Goal: Information Seeking & Learning: Learn about a topic

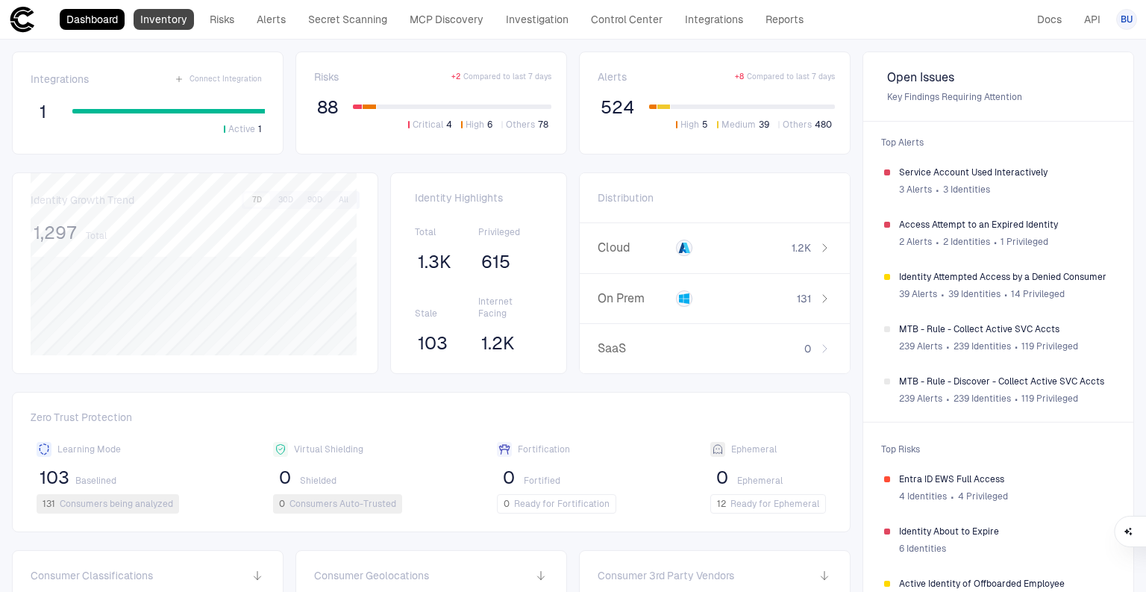
click at [176, 24] on link "Inventory" at bounding box center [164, 19] width 60 height 21
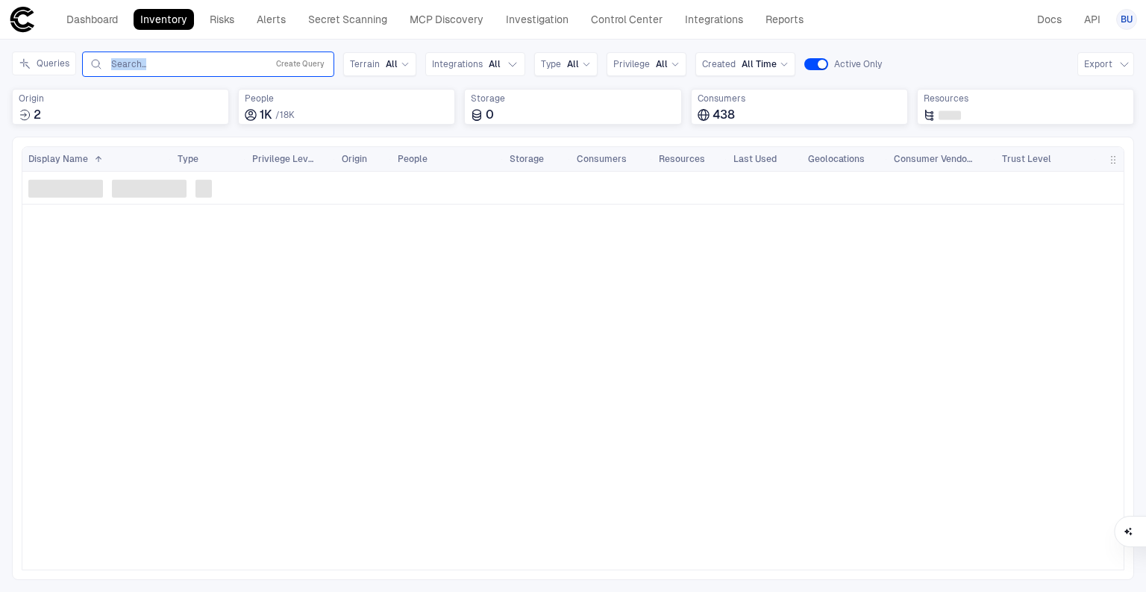
drag, startPoint x: 178, startPoint y: 51, endPoint x: 179, endPoint y: 59, distance: 8.2
click at [179, 59] on div "Inventory Navigator Discovery AD Service Accounts Access from Non-Org Addresses…" at bounding box center [573, 316] width 1146 height 552
click at [179, 60] on input "text" at bounding box center [185, 64] width 151 height 12
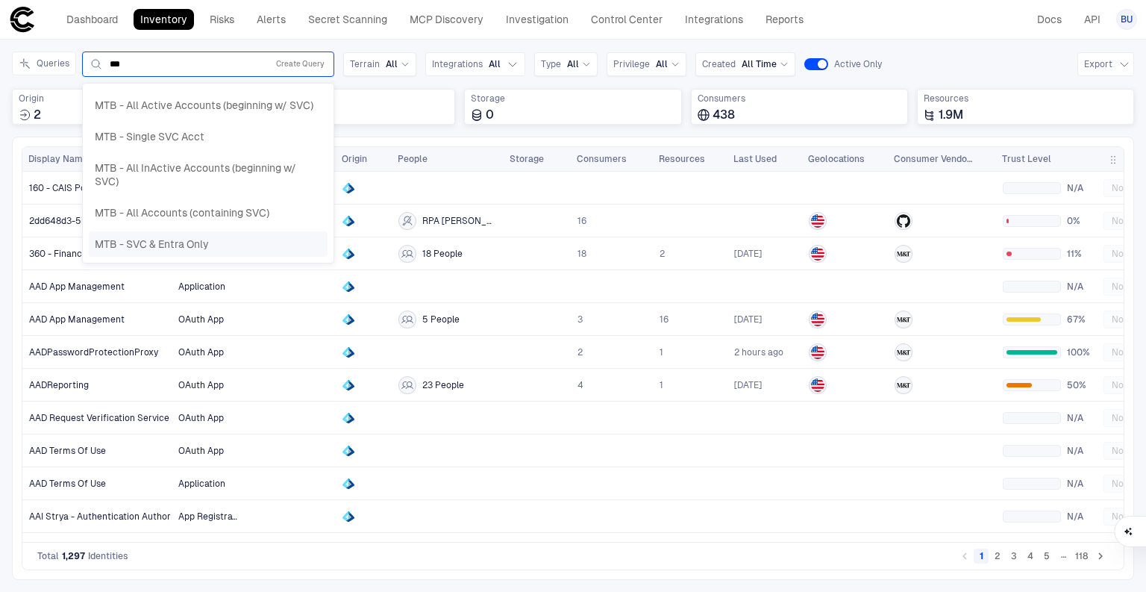
click at [148, 242] on span "MTB - SVC & Entra Only" at bounding box center [152, 243] width 114 height 13
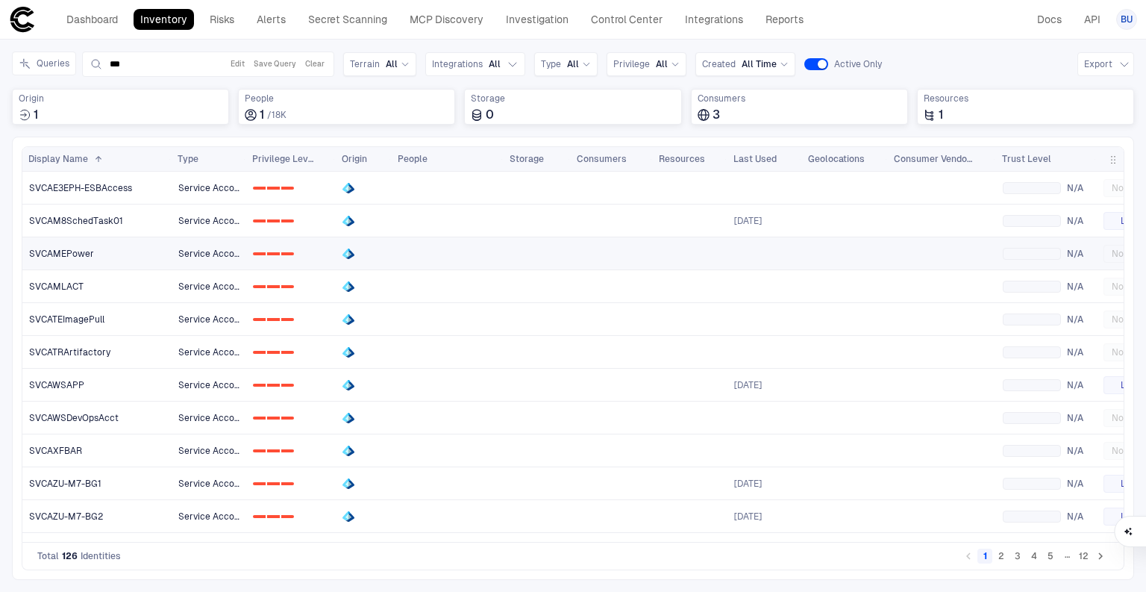
type input "***"
click at [87, 251] on span "SVCAMEPower" at bounding box center [61, 254] width 65 height 12
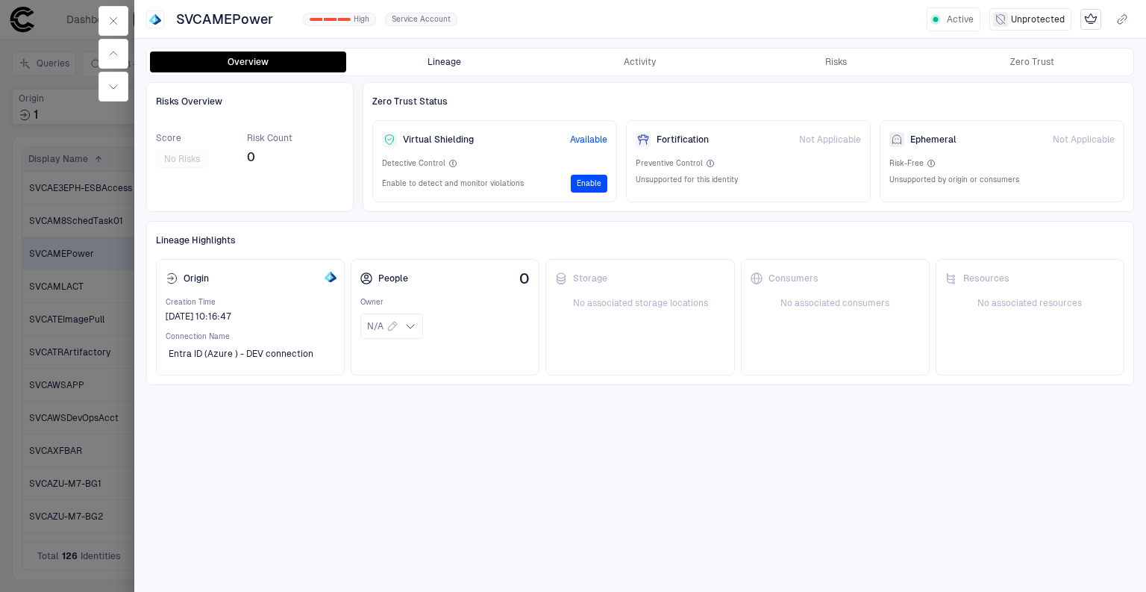
click at [454, 63] on button "Lineage" at bounding box center [444, 61] width 196 height 21
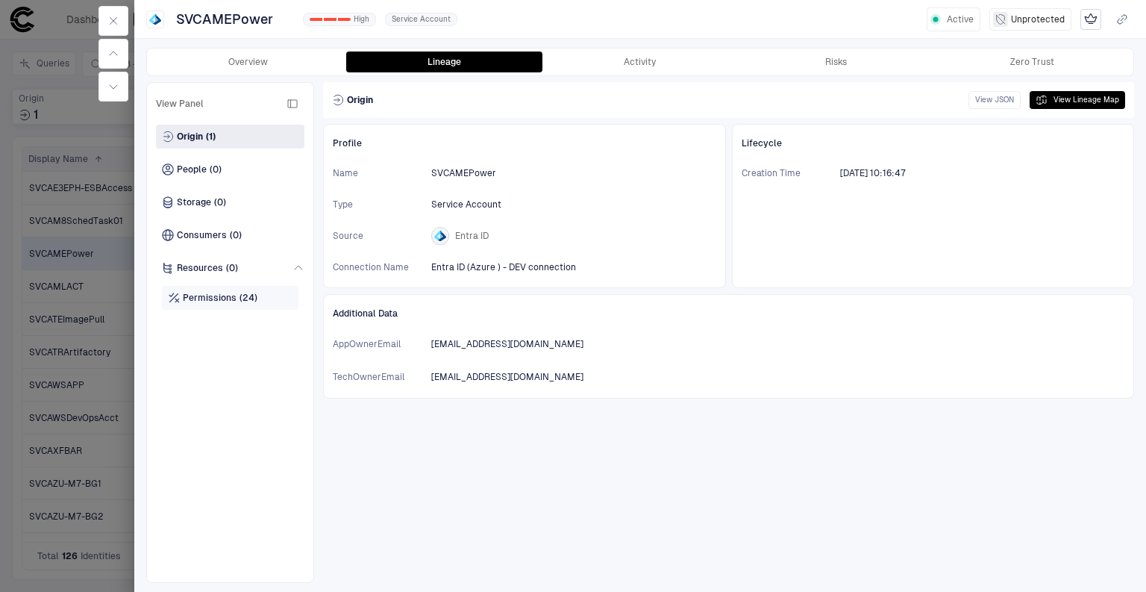
click at [239, 295] on span "(24)" at bounding box center [248, 298] width 18 height 12
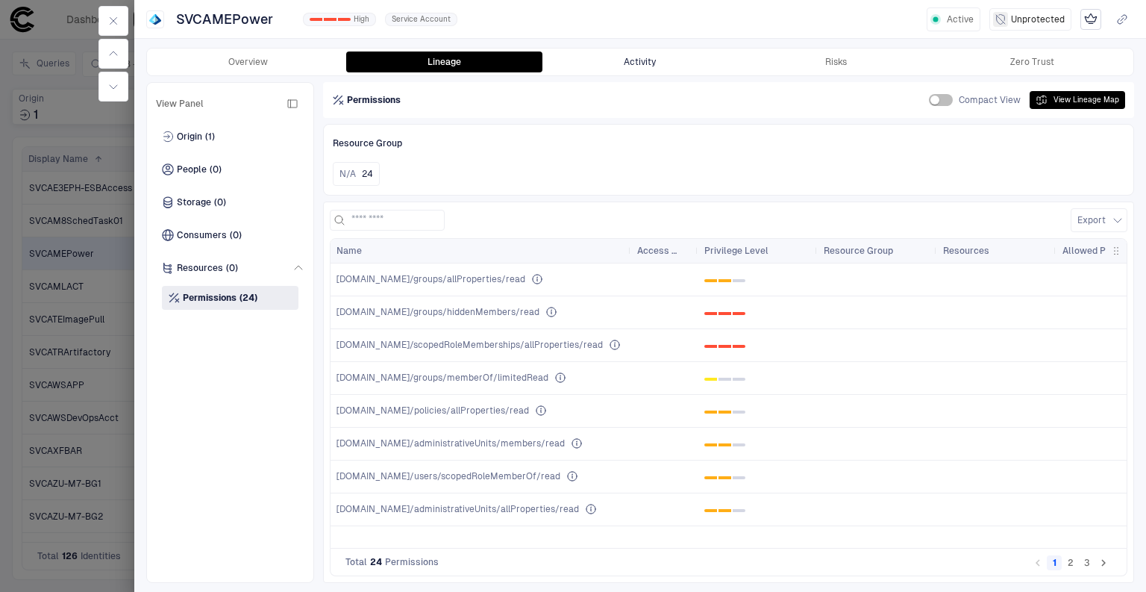
click at [636, 63] on button "Activity" at bounding box center [640, 61] width 196 height 21
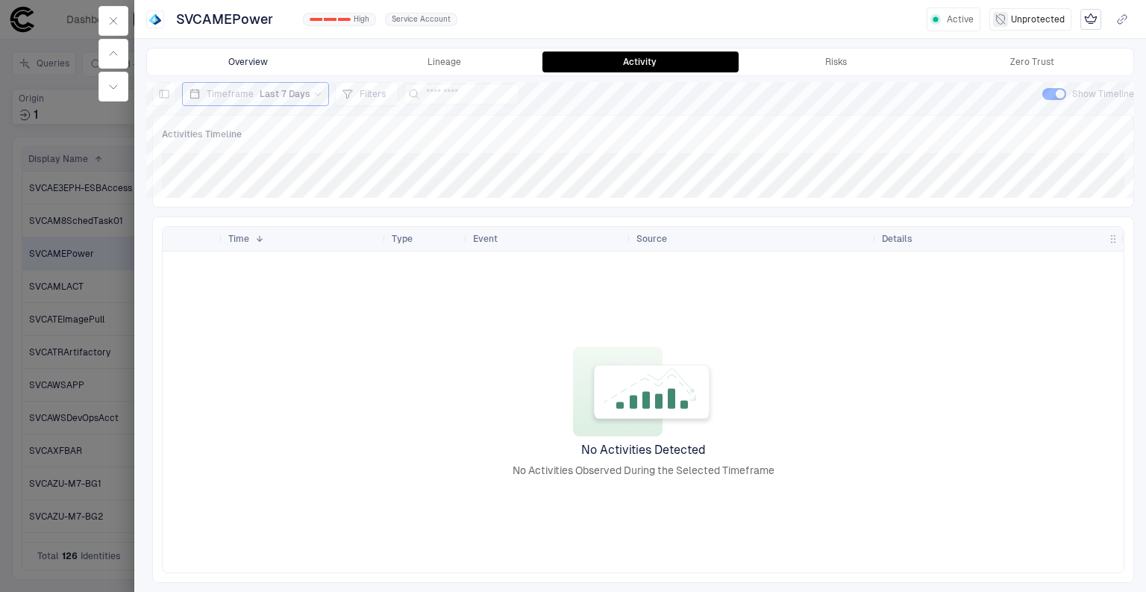
click at [218, 64] on button "Overview" at bounding box center [248, 61] width 196 height 21
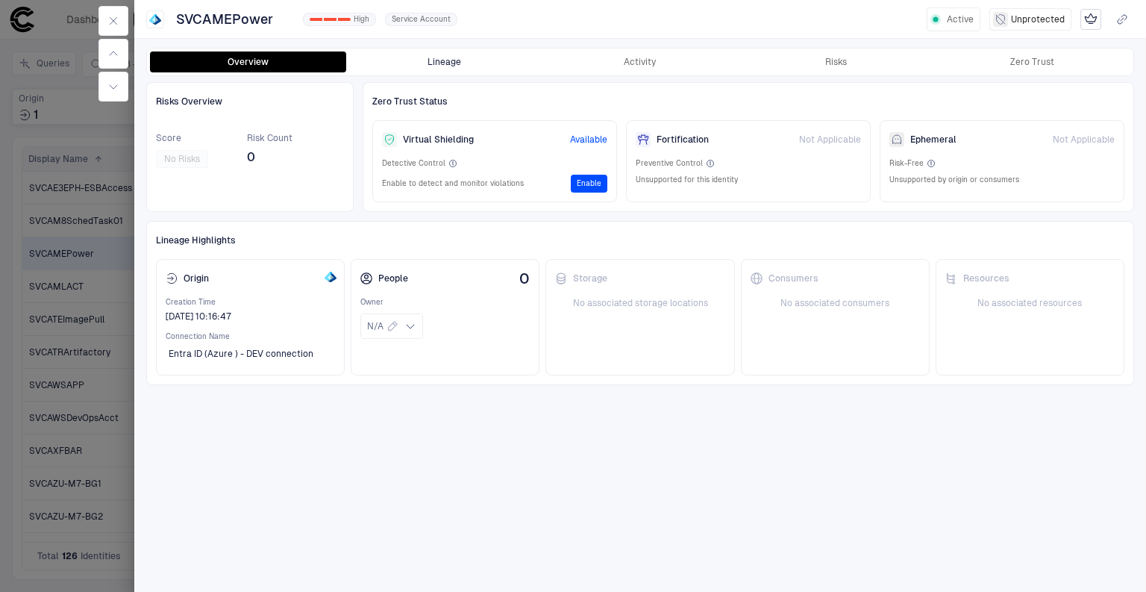
click at [454, 54] on button "Lineage" at bounding box center [444, 61] width 196 height 21
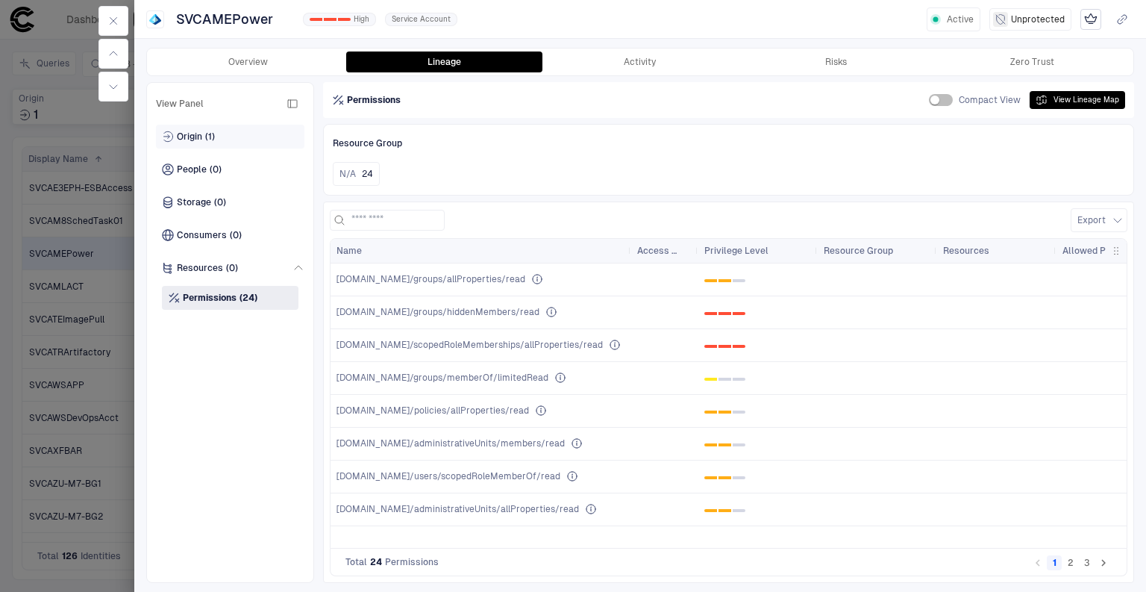
click at [192, 137] on span "Origin" at bounding box center [189, 137] width 25 height 12
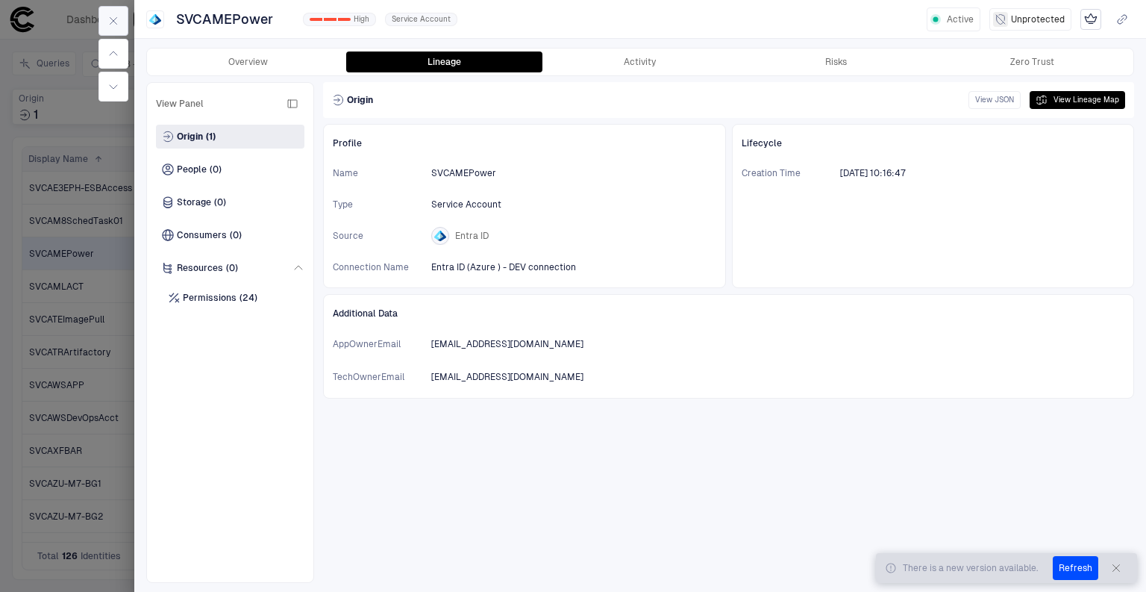
click at [110, 16] on icon "button" at bounding box center [113, 21] width 12 height 12
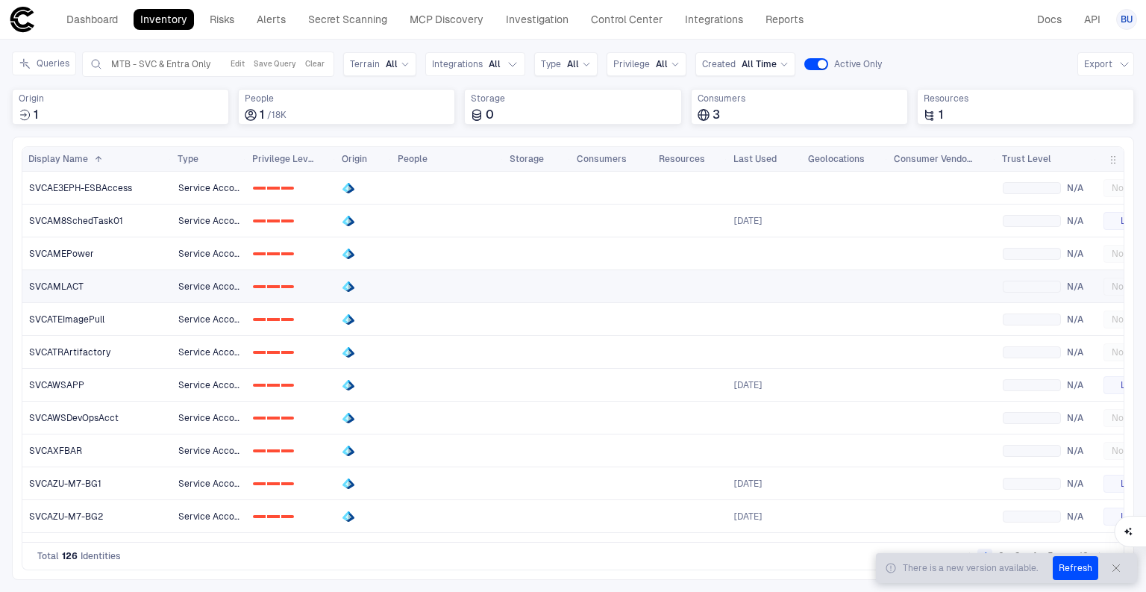
click at [70, 286] on span "SVCAMLACT" at bounding box center [56, 286] width 54 height 12
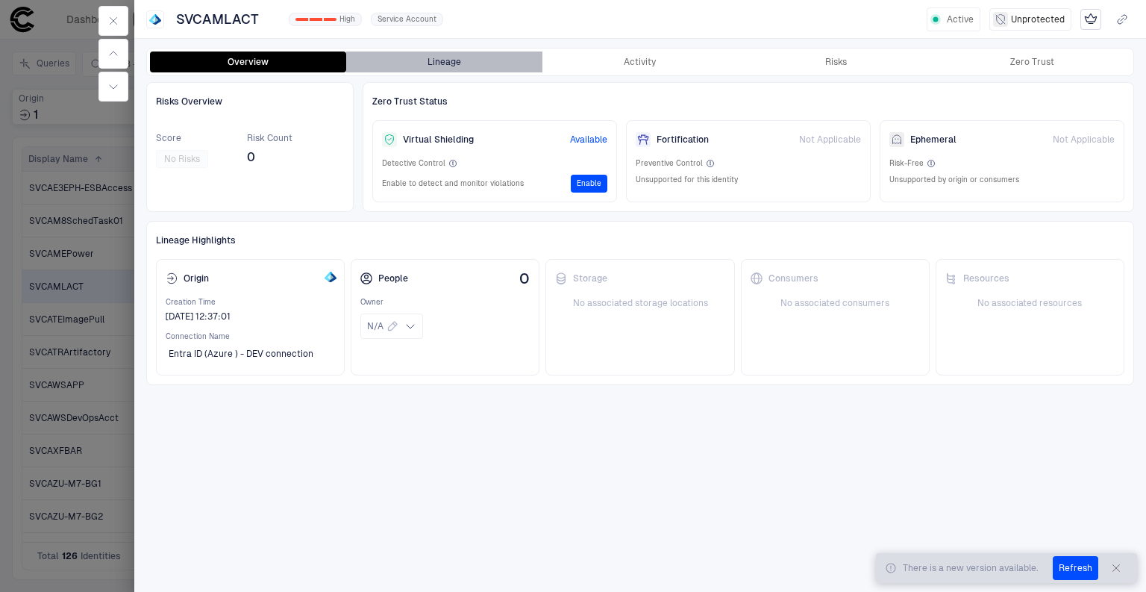
click at [434, 63] on button "Lineage" at bounding box center [444, 61] width 196 height 21
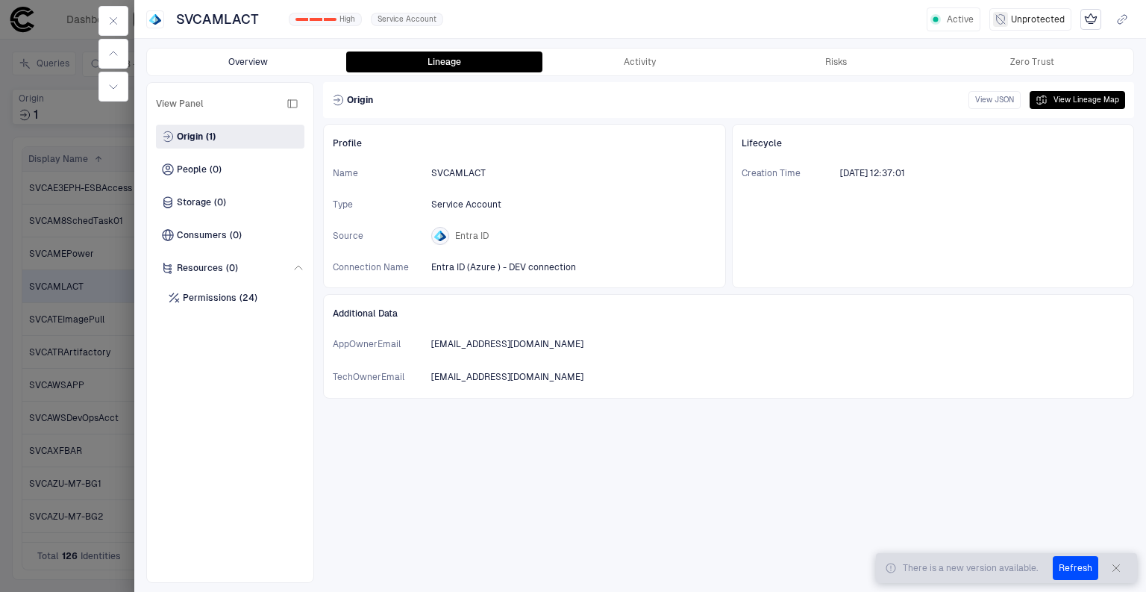
click at [238, 63] on button "Overview" at bounding box center [248, 61] width 196 height 21
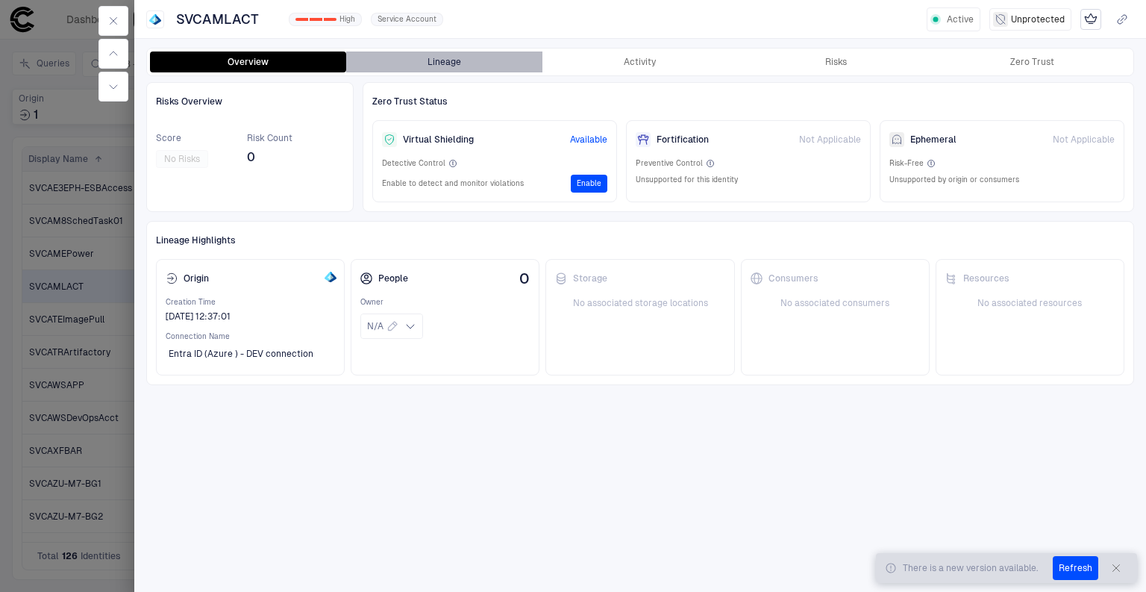
click at [451, 66] on button "Lineage" at bounding box center [444, 61] width 196 height 21
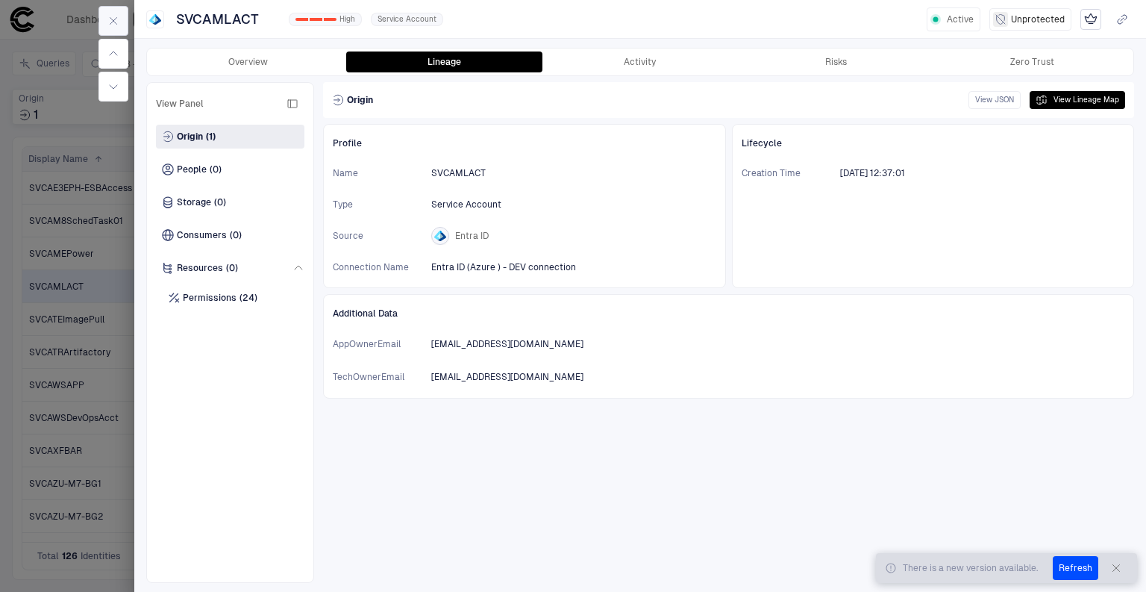
click at [116, 22] on icon "button" at bounding box center [113, 21] width 12 height 12
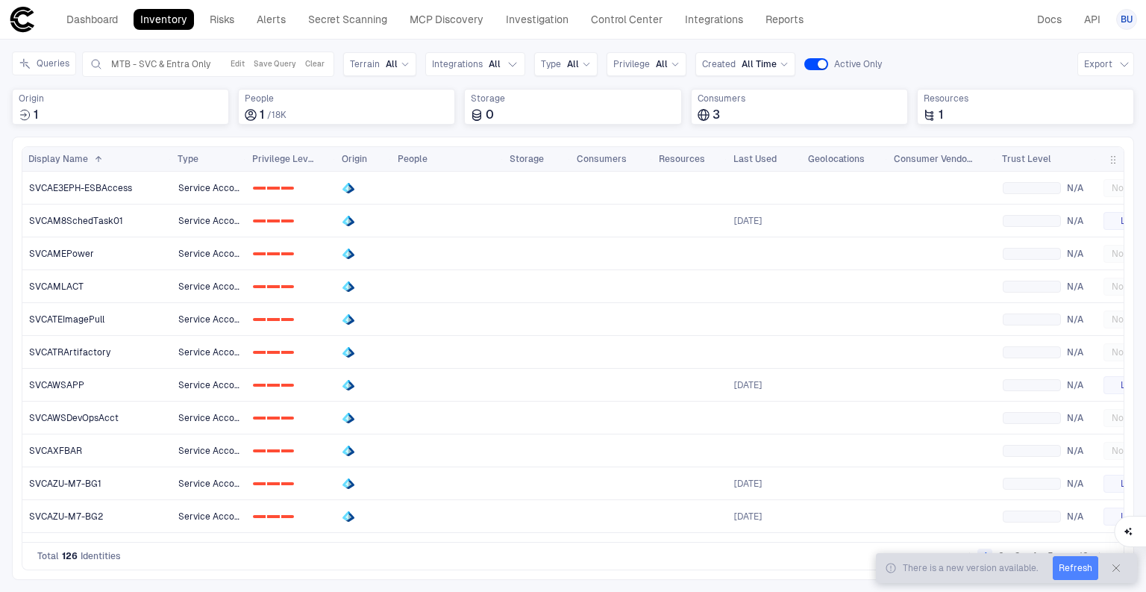
click at [1076, 567] on button "Refresh" at bounding box center [1076, 568] width 46 height 24
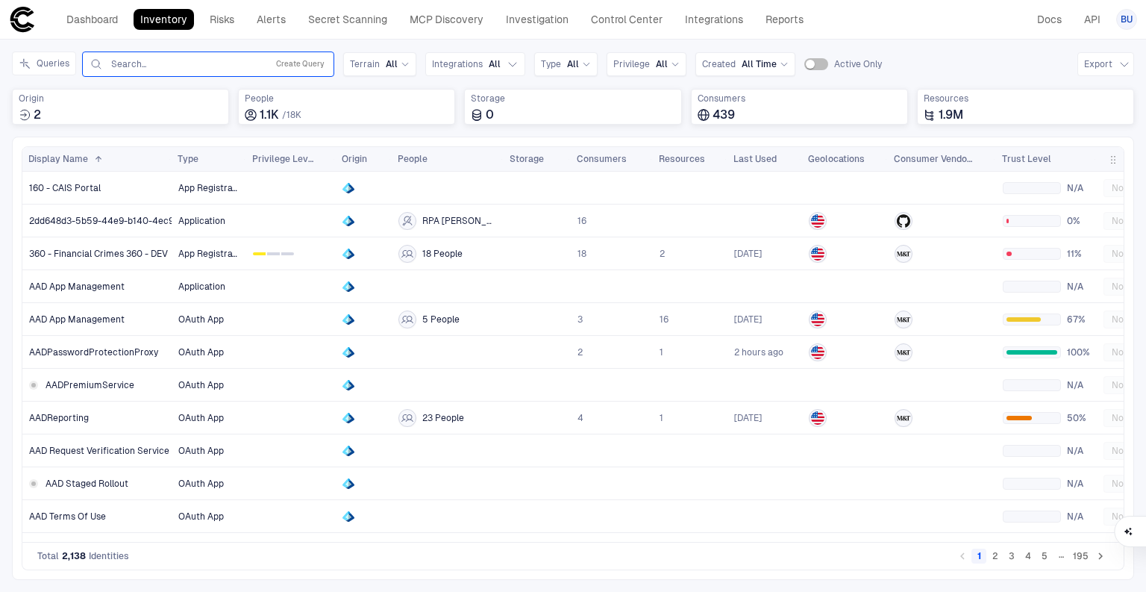
click at [143, 66] on input "text" at bounding box center [185, 64] width 151 height 12
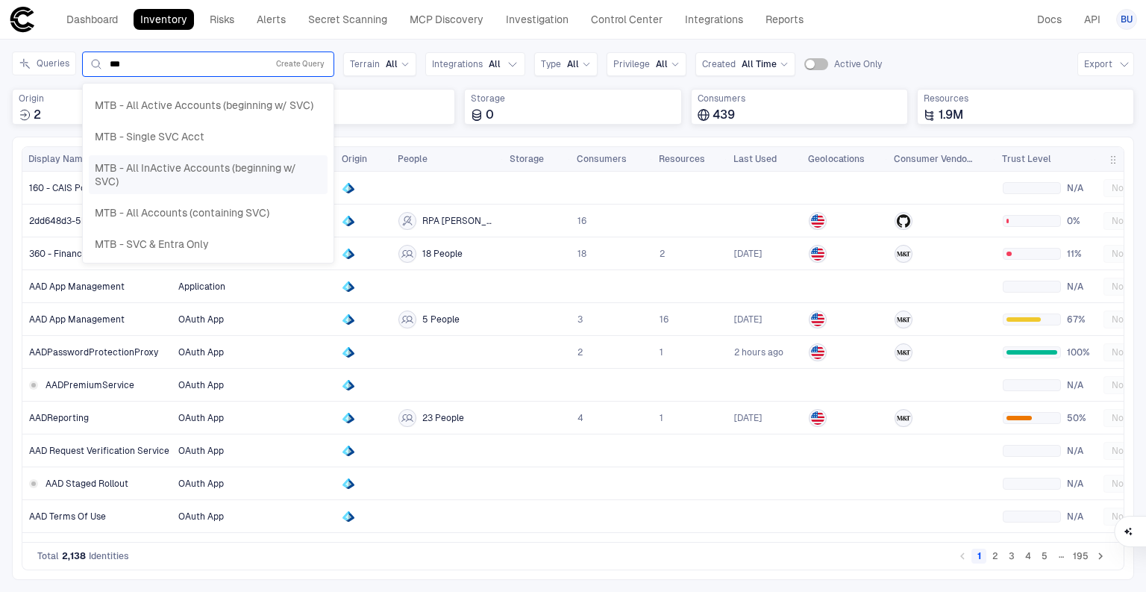
click at [148, 170] on span "MTB - All InActive Accounts (beginning w/ SVC)" at bounding box center [208, 174] width 227 height 27
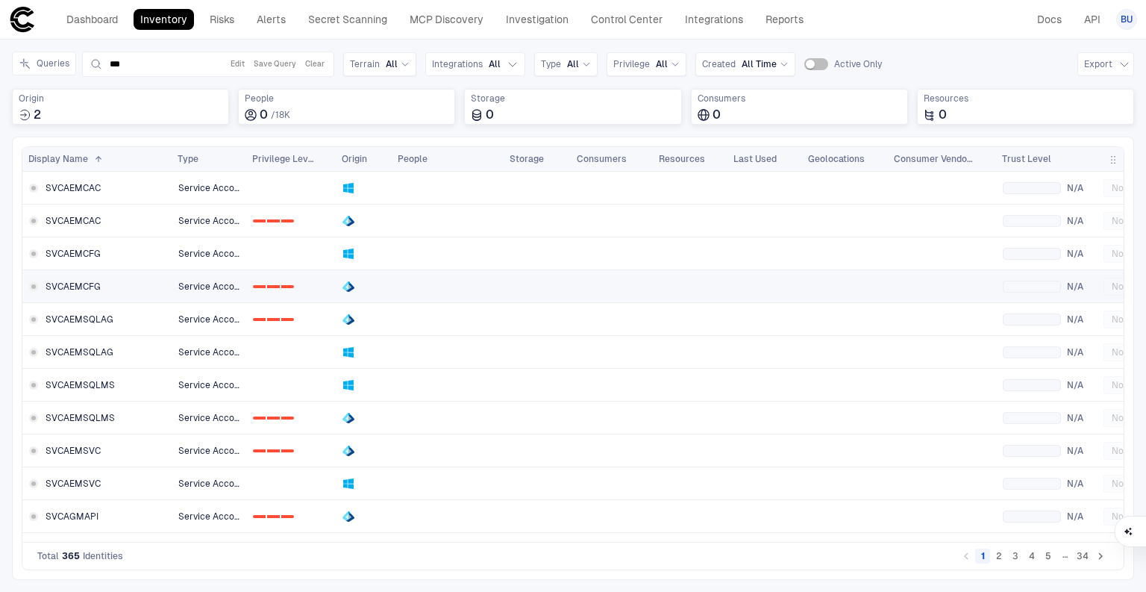
type input "***"
click at [75, 282] on span "SVCAEMCFG" at bounding box center [73, 286] width 55 height 12
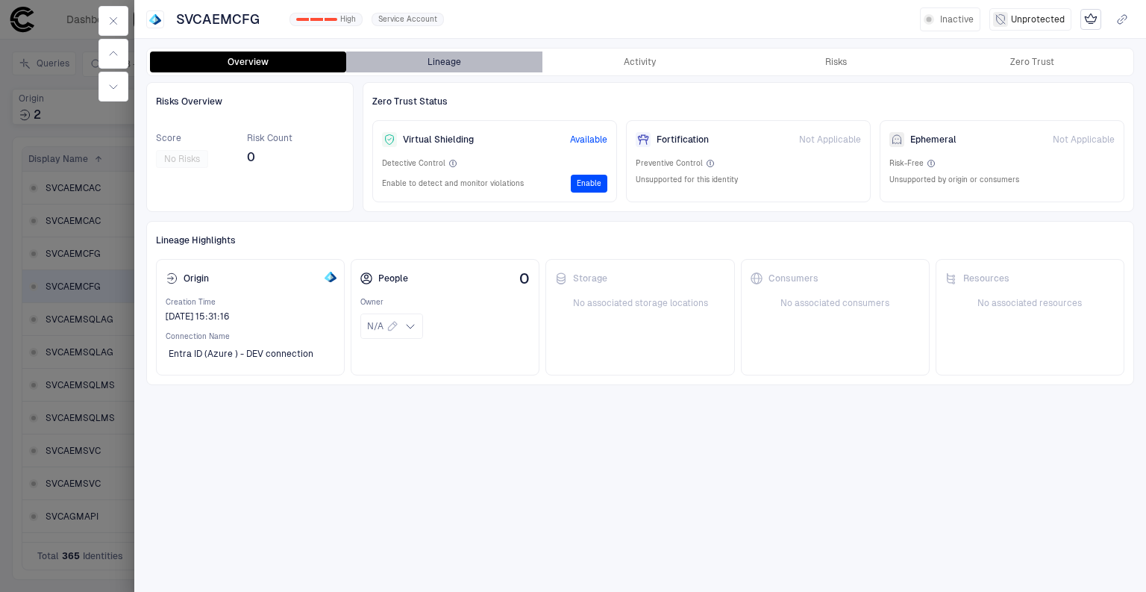
click at [415, 57] on button "Lineage" at bounding box center [444, 61] width 196 height 21
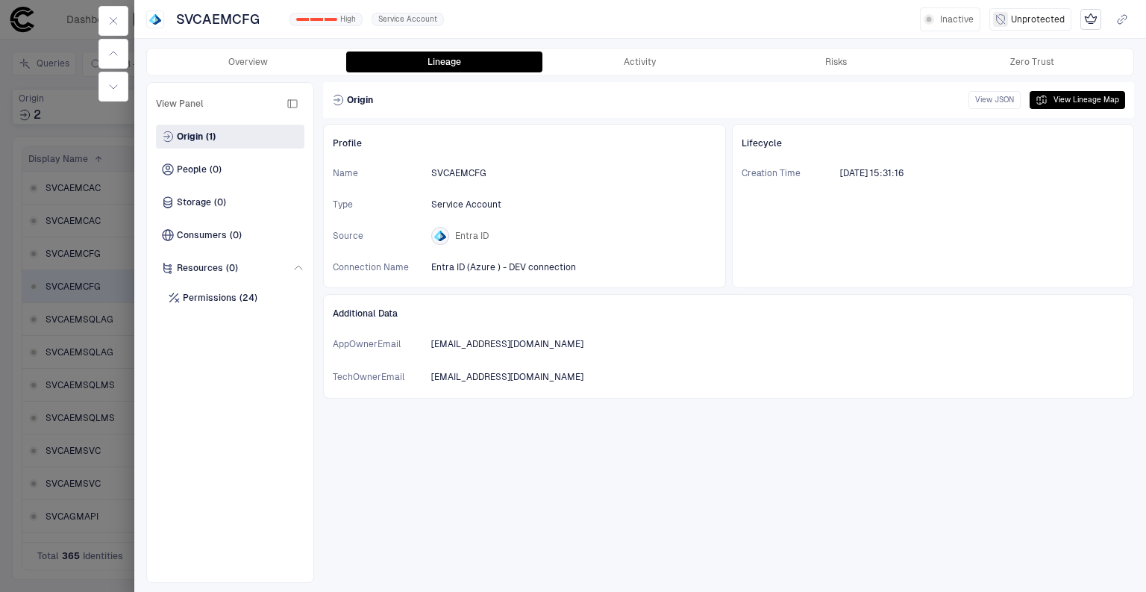
click at [77, 311] on div at bounding box center [573, 296] width 1146 height 592
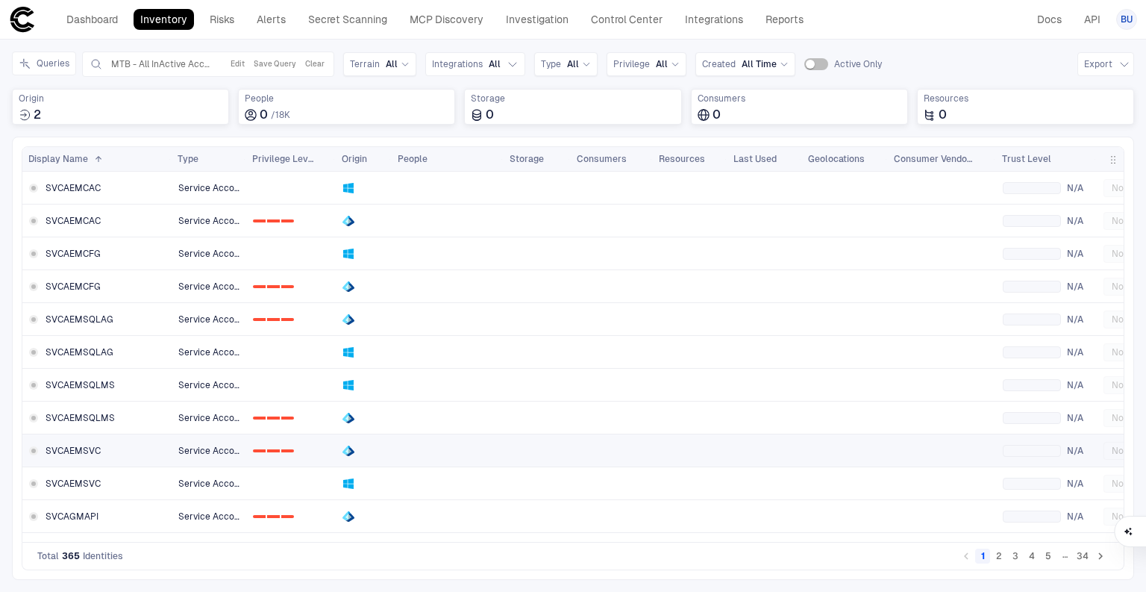
click at [82, 448] on span "SVCAEMSVC" at bounding box center [73, 451] width 55 height 12
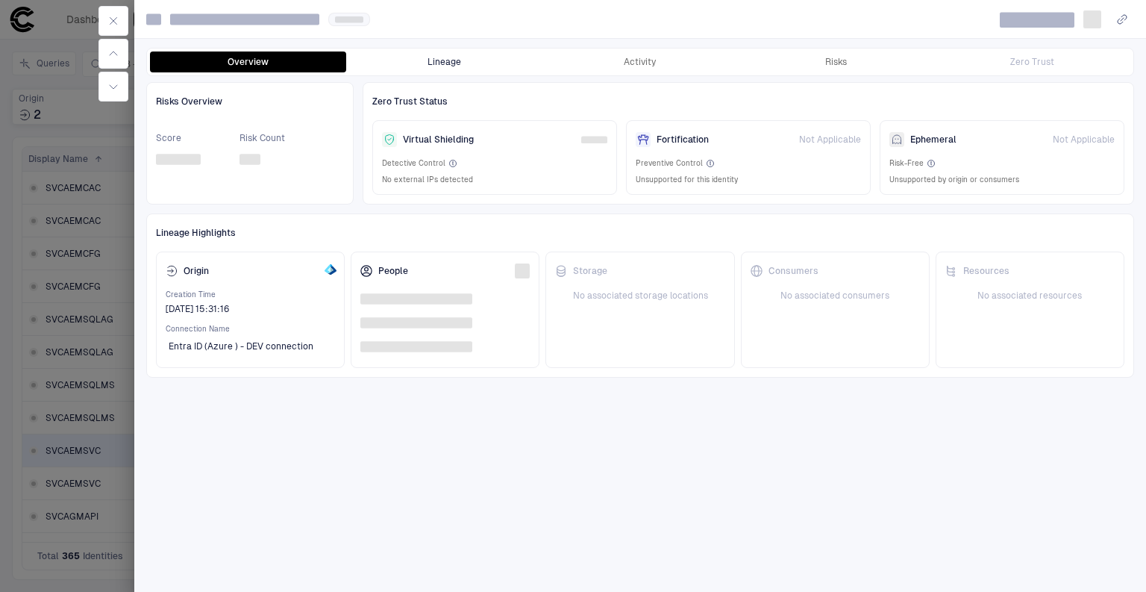
click at [445, 59] on button "Lineage" at bounding box center [444, 61] width 196 height 21
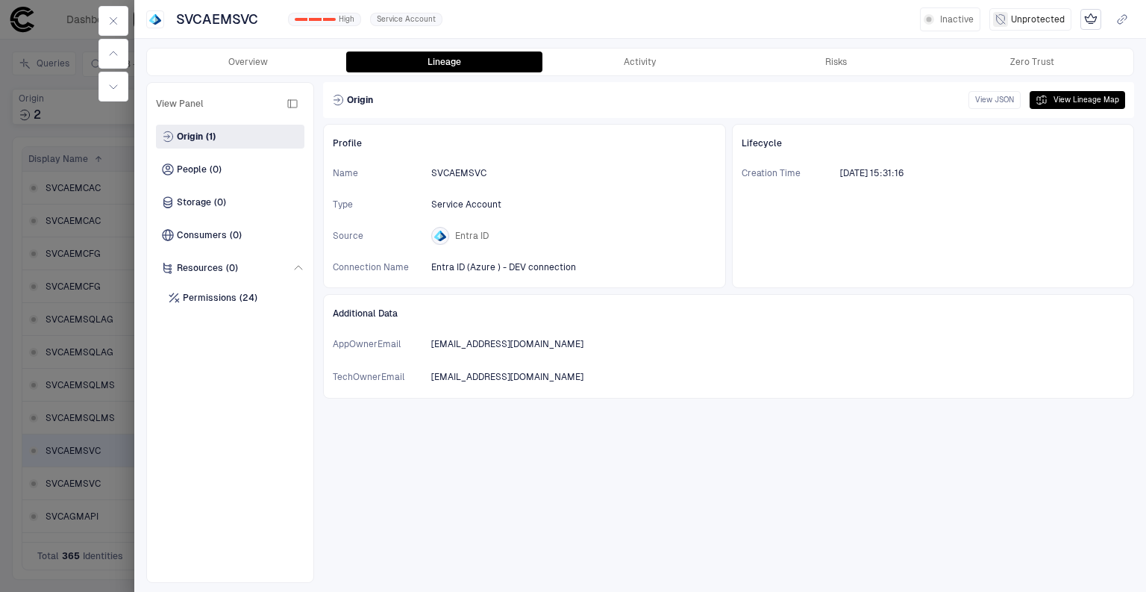
click at [66, 373] on div at bounding box center [573, 296] width 1146 height 592
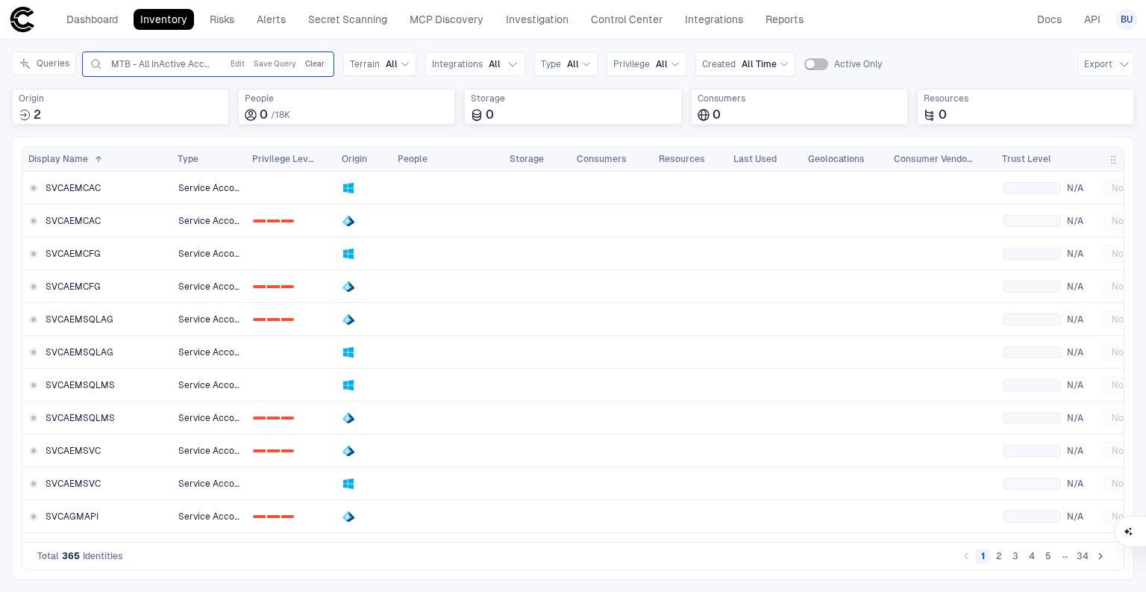
click at [309, 60] on button "Clear" at bounding box center [314, 64] width 25 height 18
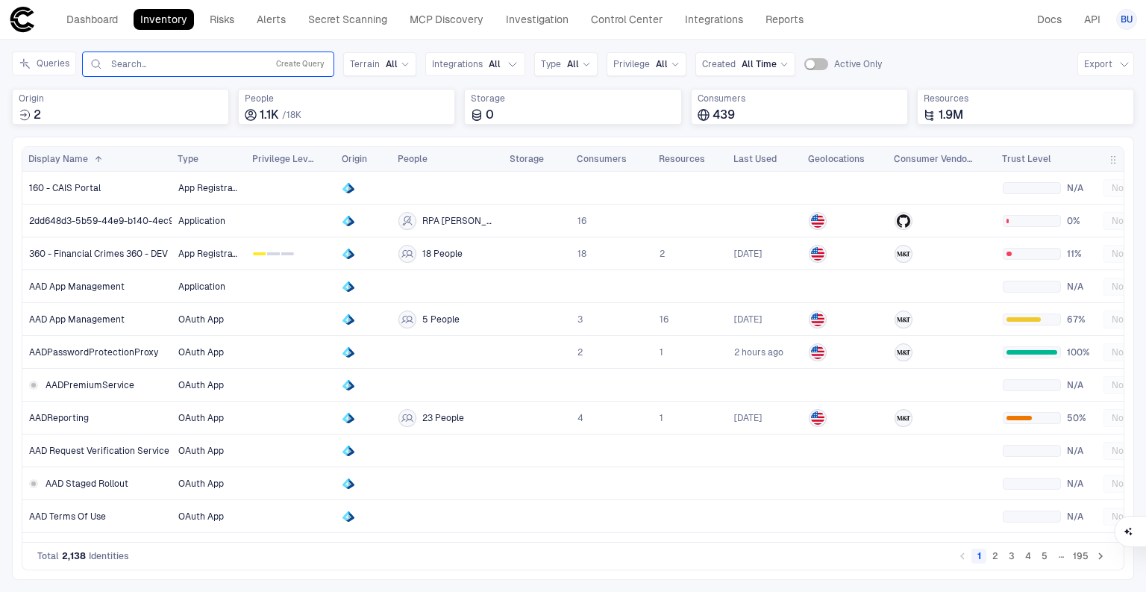
click at [145, 65] on input "text" at bounding box center [185, 64] width 151 height 12
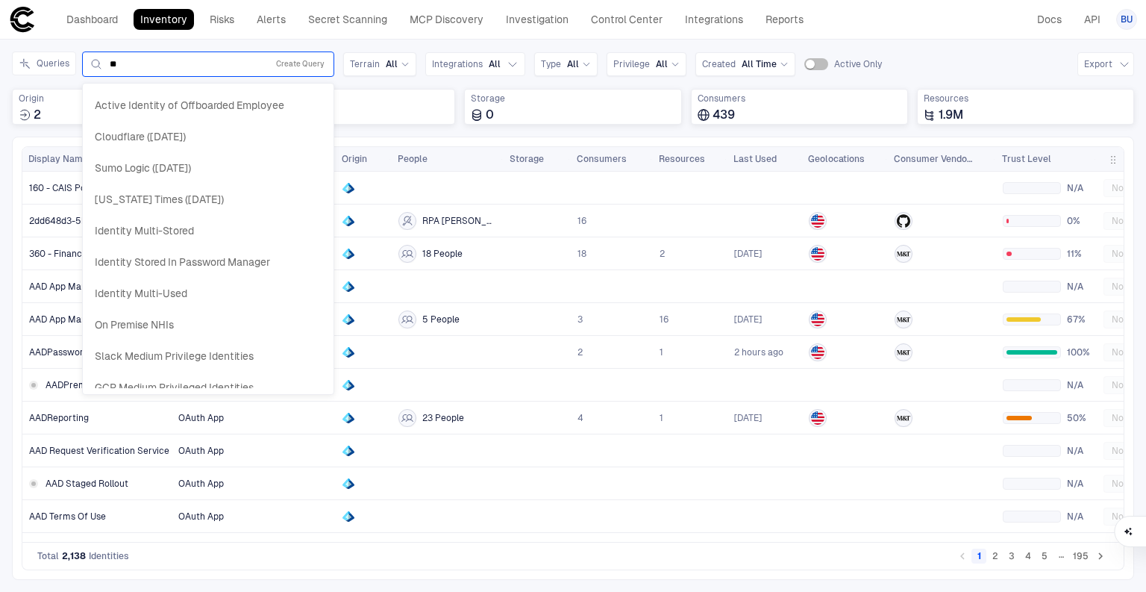
type input "***"
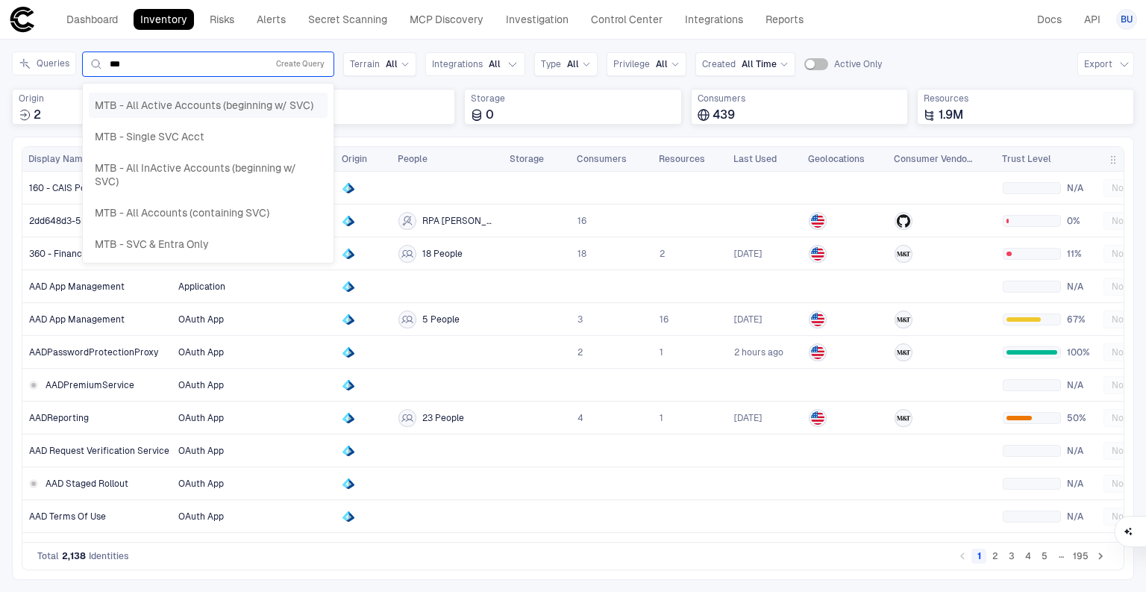
click at [158, 102] on span "MTB - All Active Accounts (beginning w/ SVC)" at bounding box center [204, 104] width 219 height 13
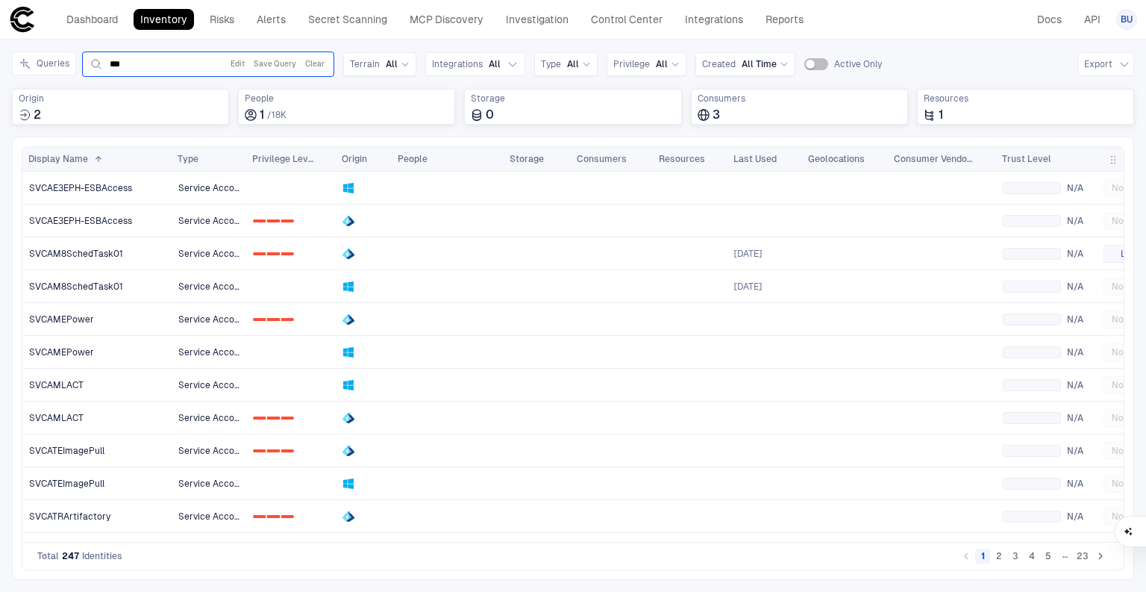
click at [309, 57] on button "Clear" at bounding box center [314, 64] width 25 height 18
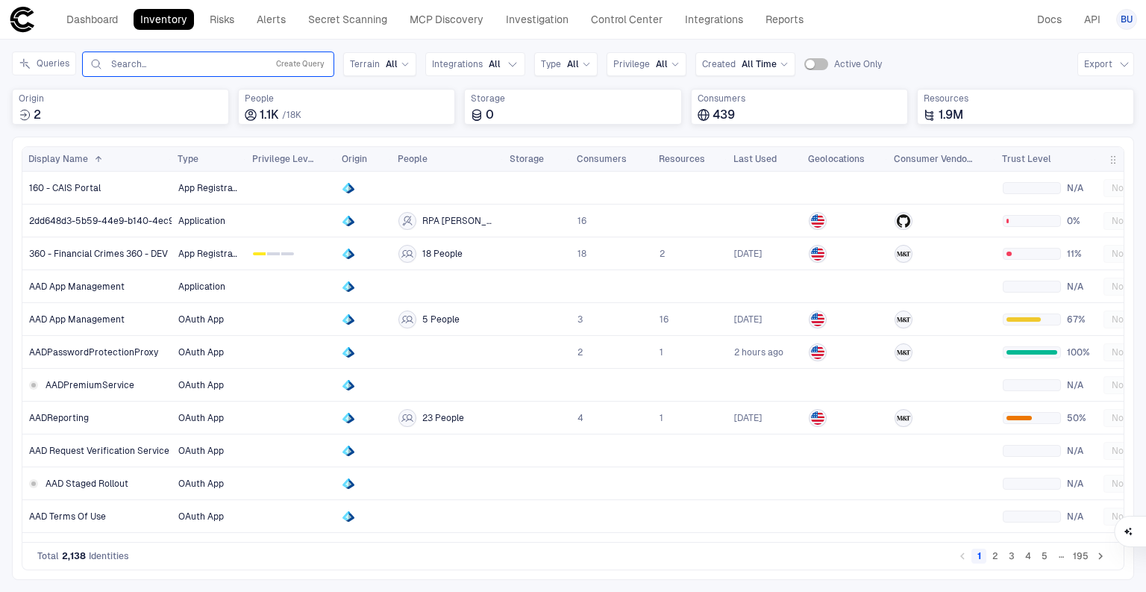
click at [146, 63] on input "text" at bounding box center [185, 64] width 151 height 12
type input "******"
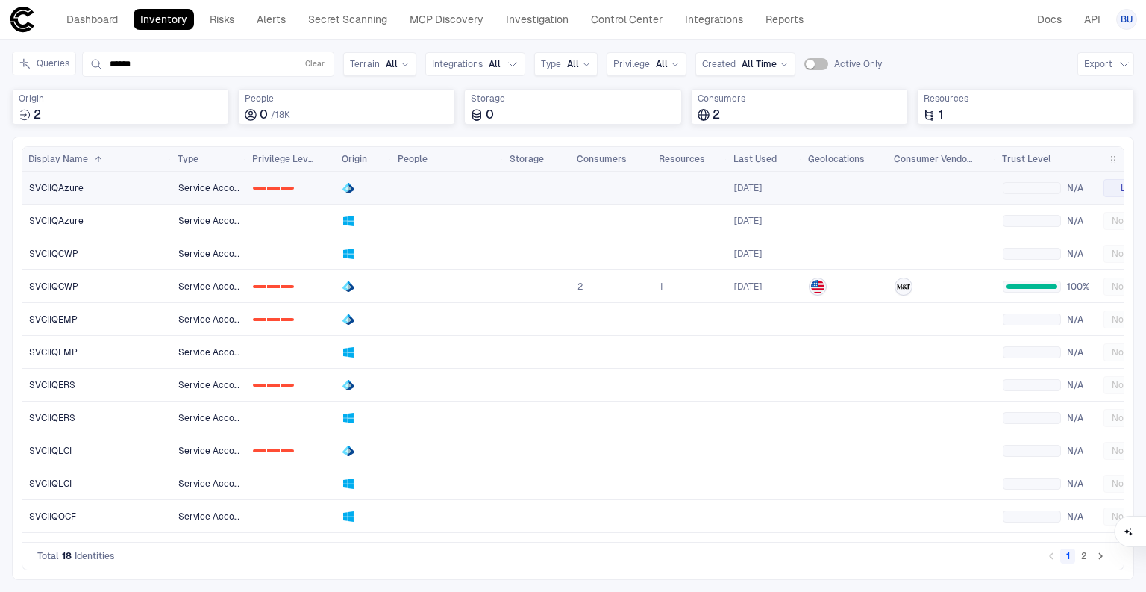
click at [101, 189] on link "SVCIIQAzure" at bounding box center [97, 187] width 148 height 31
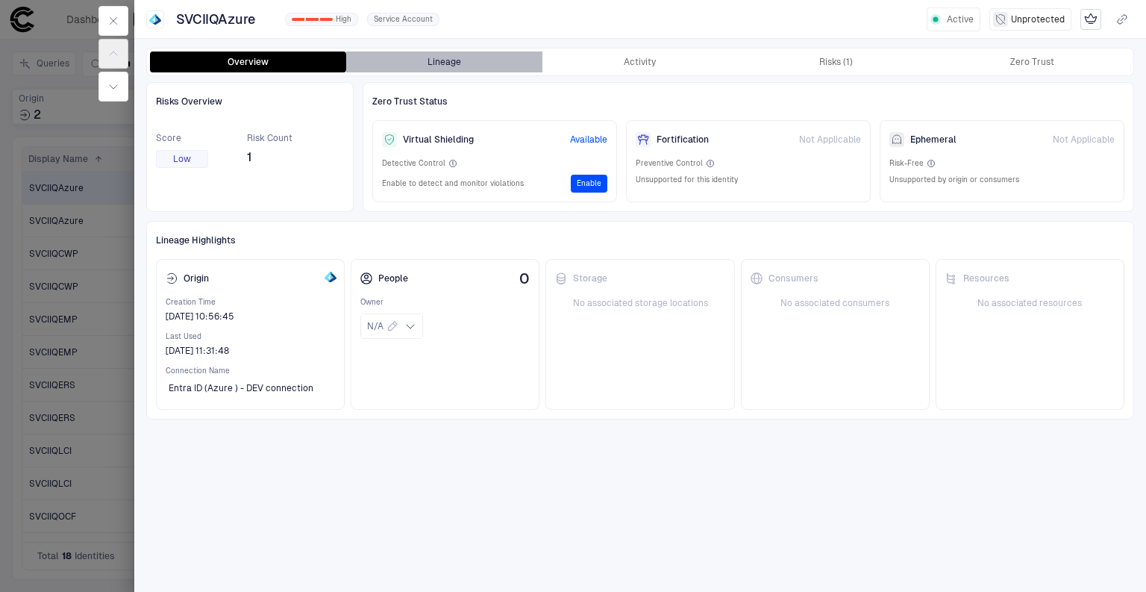
click at [429, 61] on button "Lineage" at bounding box center [444, 61] width 196 height 21
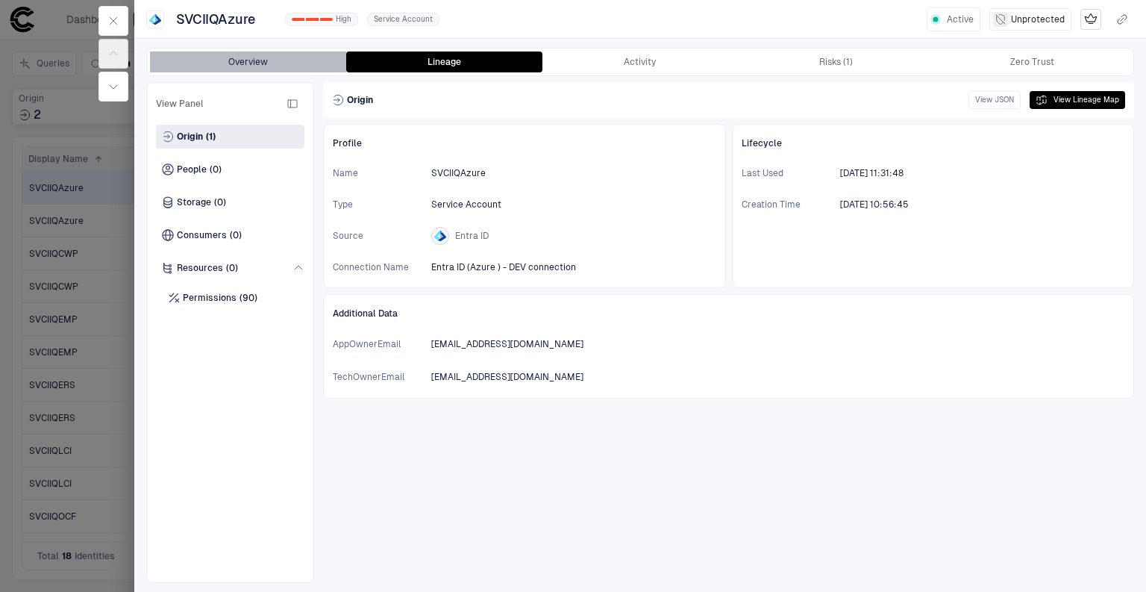
click at [266, 66] on button "Overview" at bounding box center [248, 61] width 196 height 21
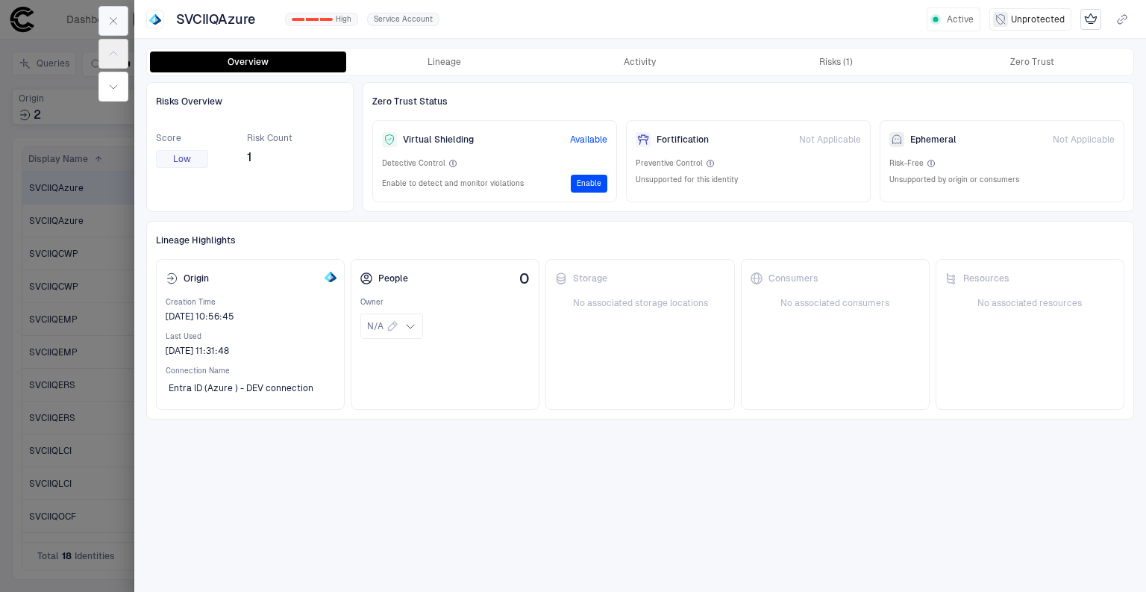
click at [116, 22] on icon "button" at bounding box center [113, 21] width 12 height 12
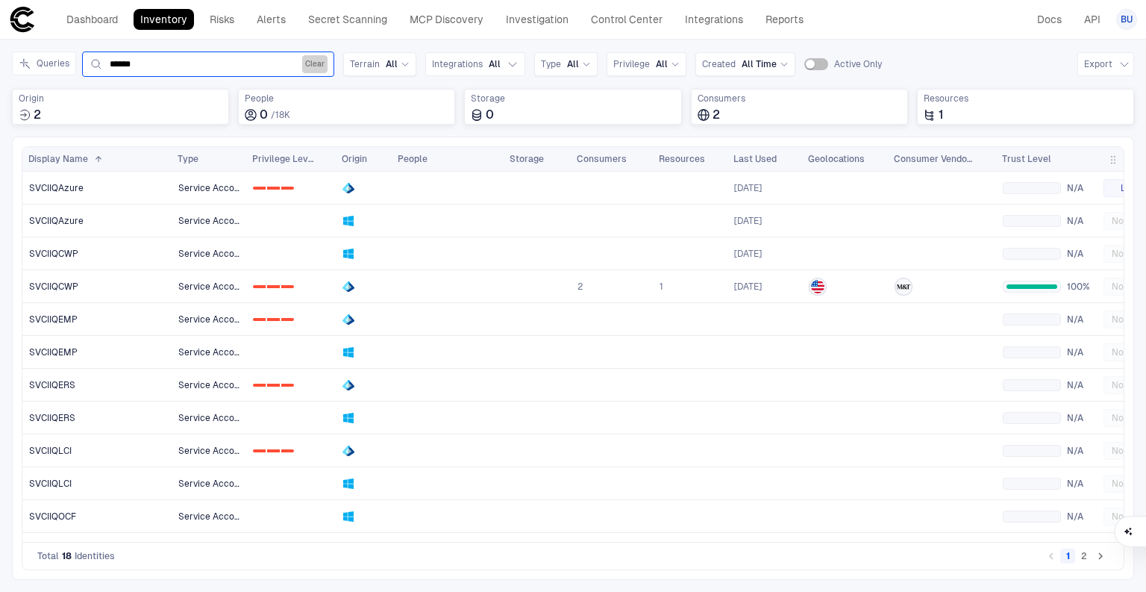
click at [316, 63] on button "Clear" at bounding box center [314, 64] width 25 height 18
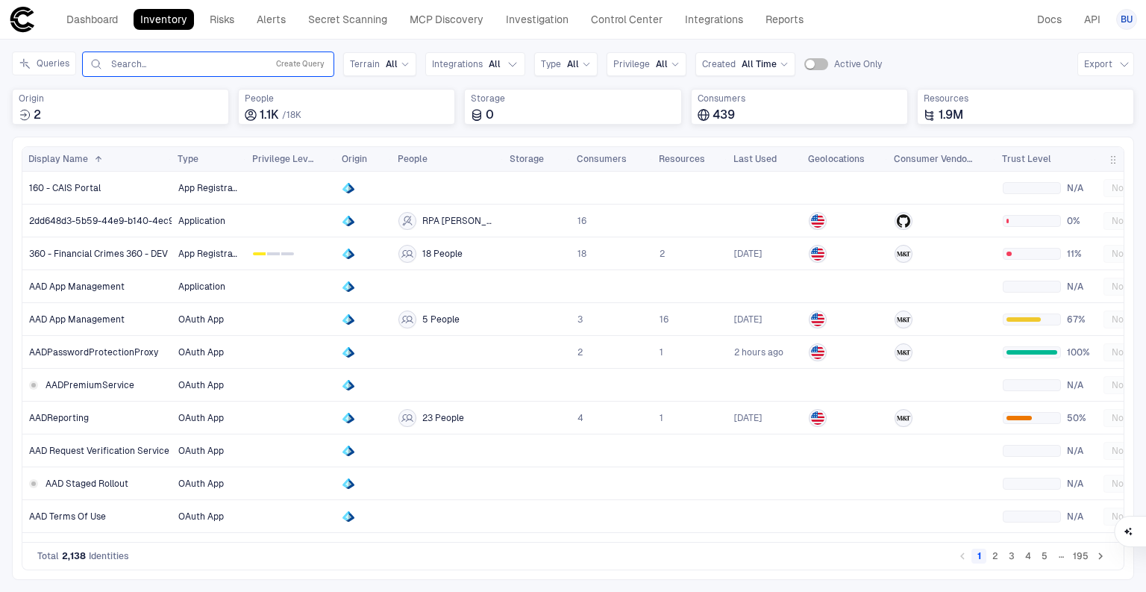
click at [195, 65] on input "text" at bounding box center [185, 64] width 151 height 12
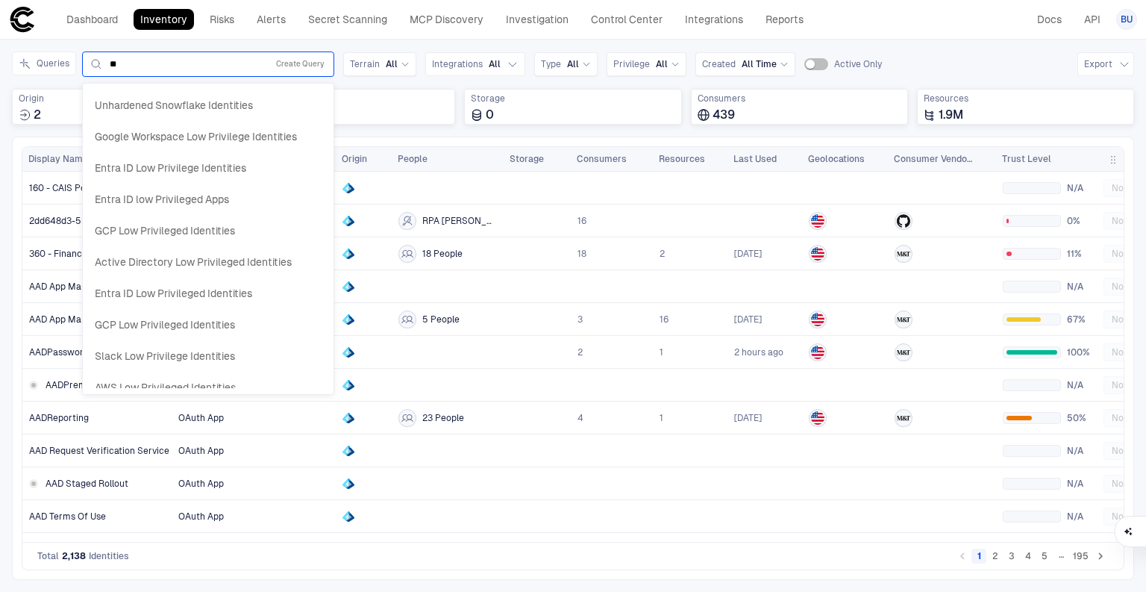
type input "*"
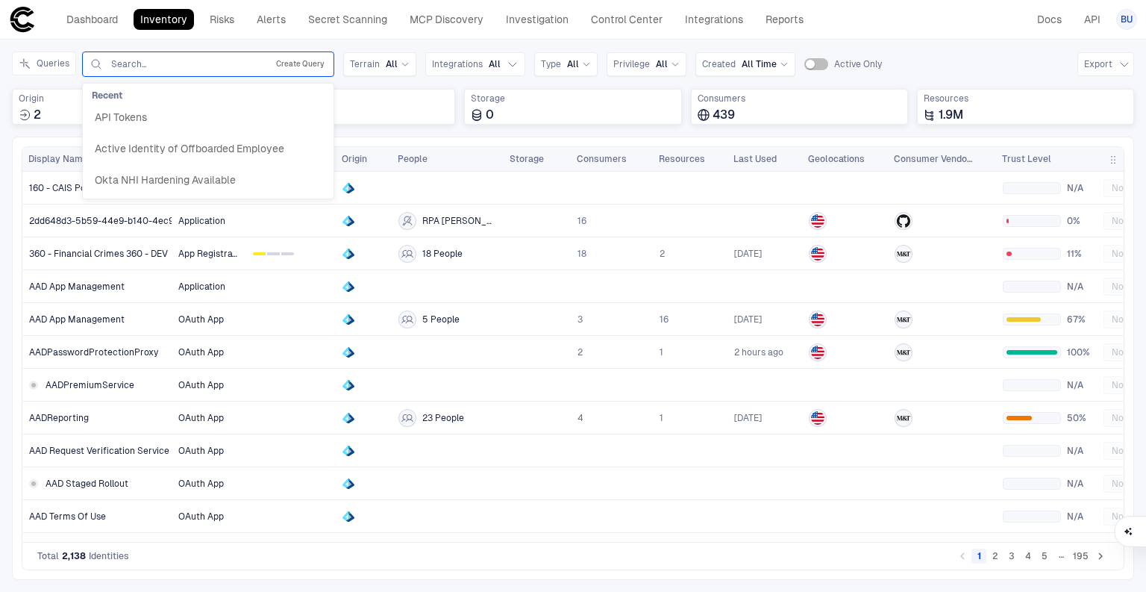
click at [283, 58] on button "Create Query" at bounding box center [300, 64] width 54 height 18
drag, startPoint x: 138, startPoint y: 147, endPoint x: 174, endPoint y: 161, distance: 38.5
click at [137, 148] on button "Add Condition" at bounding box center [131, 151] width 84 height 24
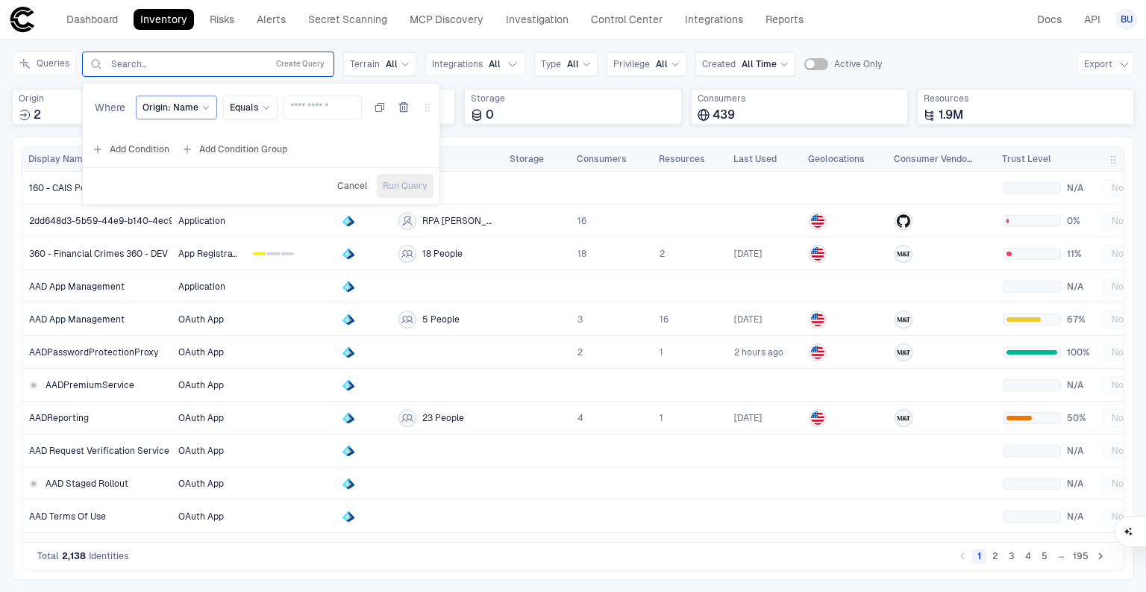
click at [172, 108] on span "Origin: Name" at bounding box center [170, 107] width 56 height 12
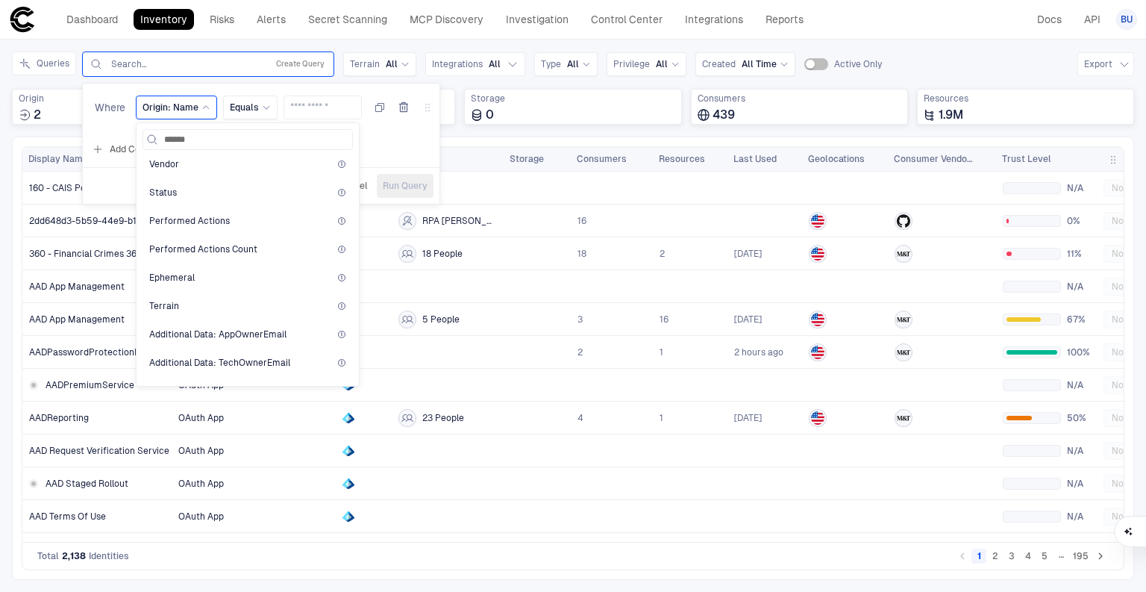
scroll to position [955, 0]
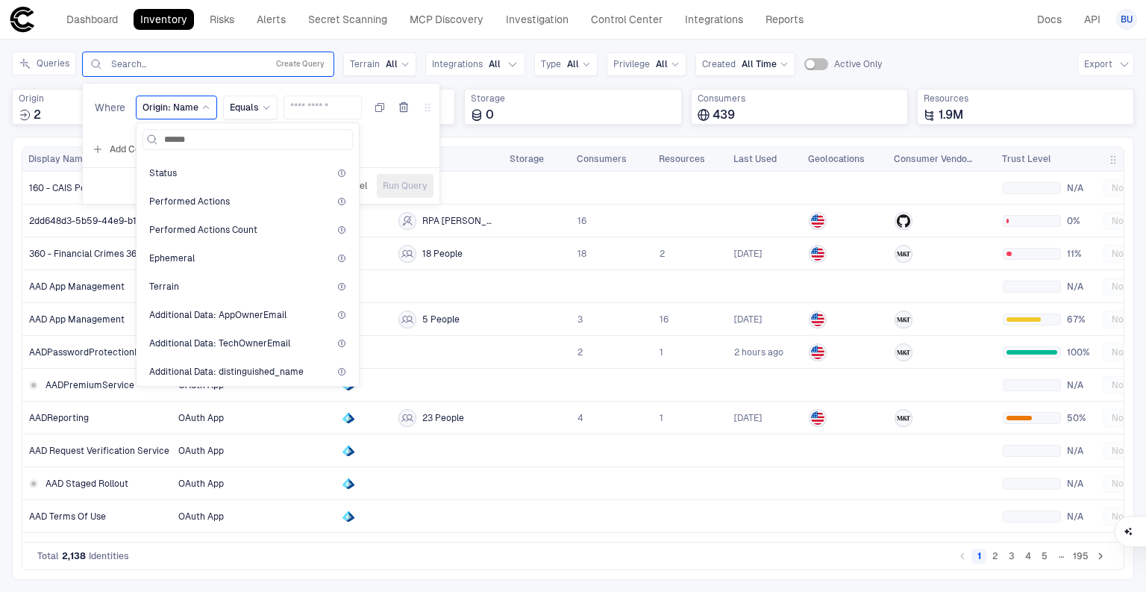
click at [348, 282] on div "Origin Name Origin Name Last Used ID Type Source Labels CSP Account ID CSP Acco…" at bounding box center [247, 268] width 210 height 224
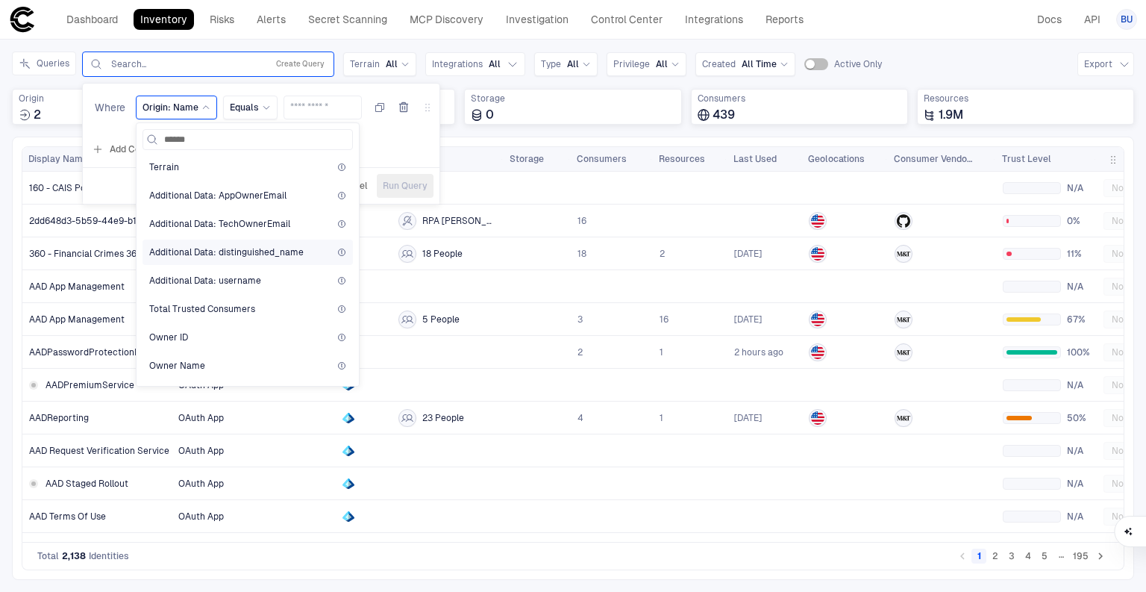
scroll to position [1134, 0]
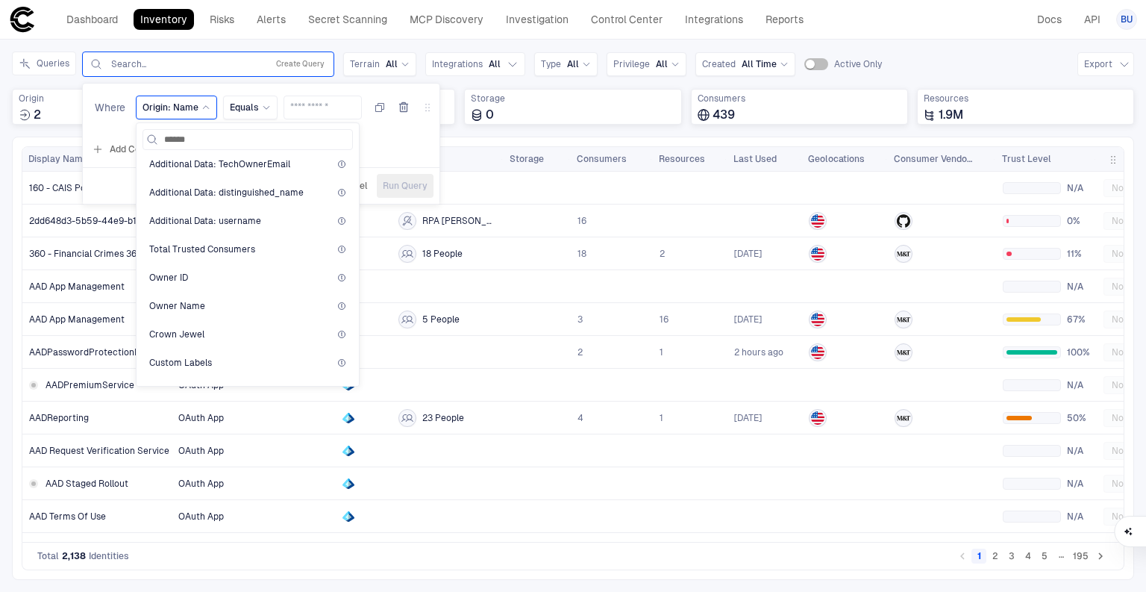
drag, startPoint x: 343, startPoint y: 293, endPoint x: 347, endPoint y: 316, distance: 22.7
click at [347, 316] on div "Origin Name Origin Name Last Used ID Type Source Labels CSP Account ID CSP Acco…" at bounding box center [247, 268] width 210 height 224
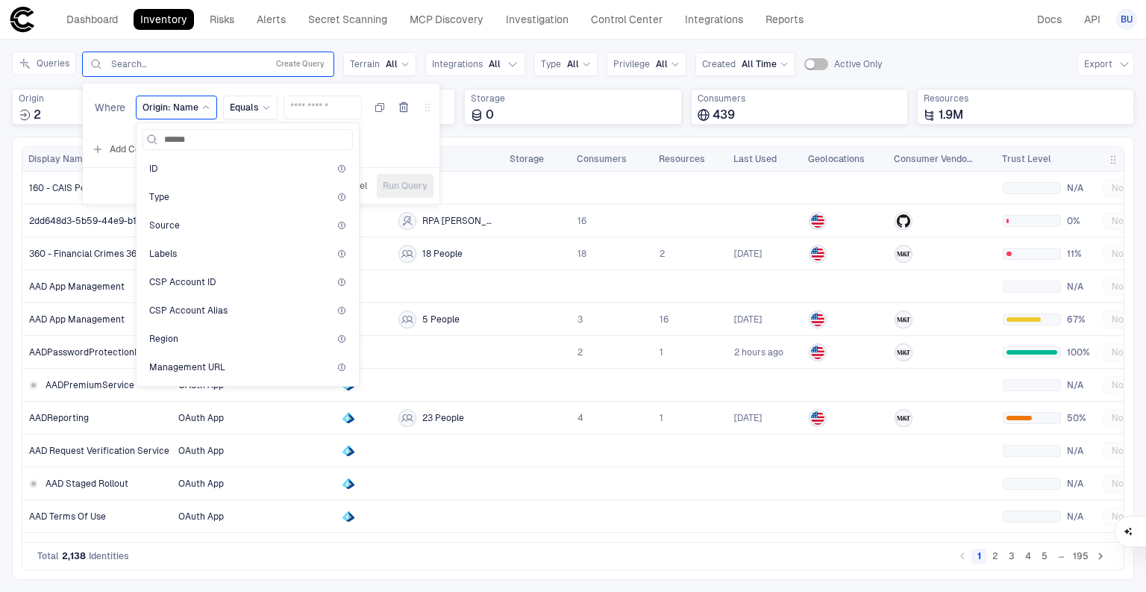
scroll to position [0, 0]
type input "******"
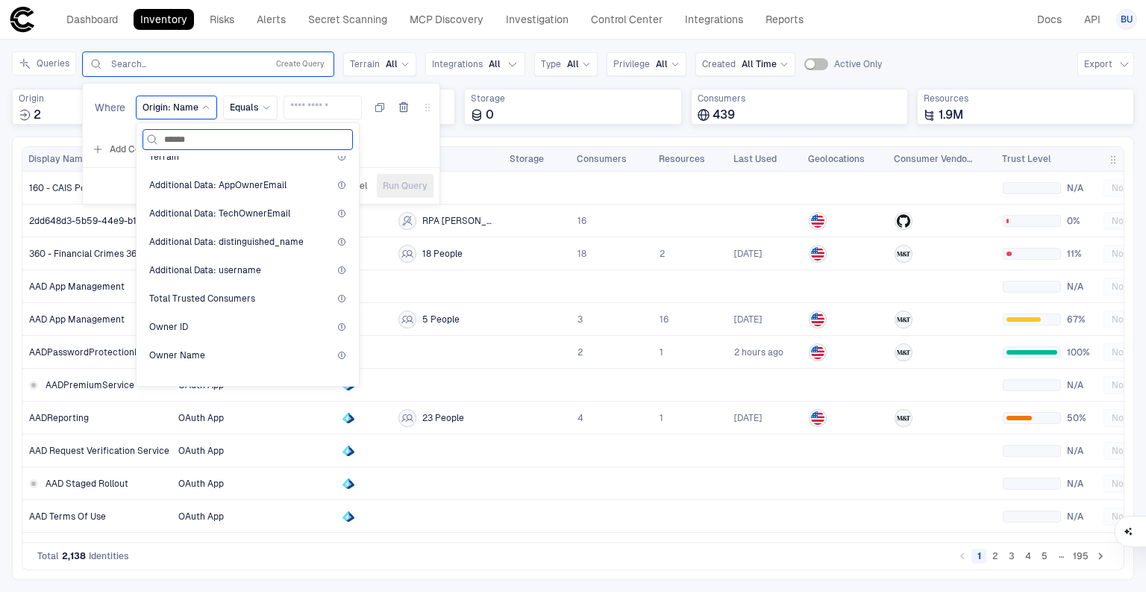
scroll to position [1065, 0]
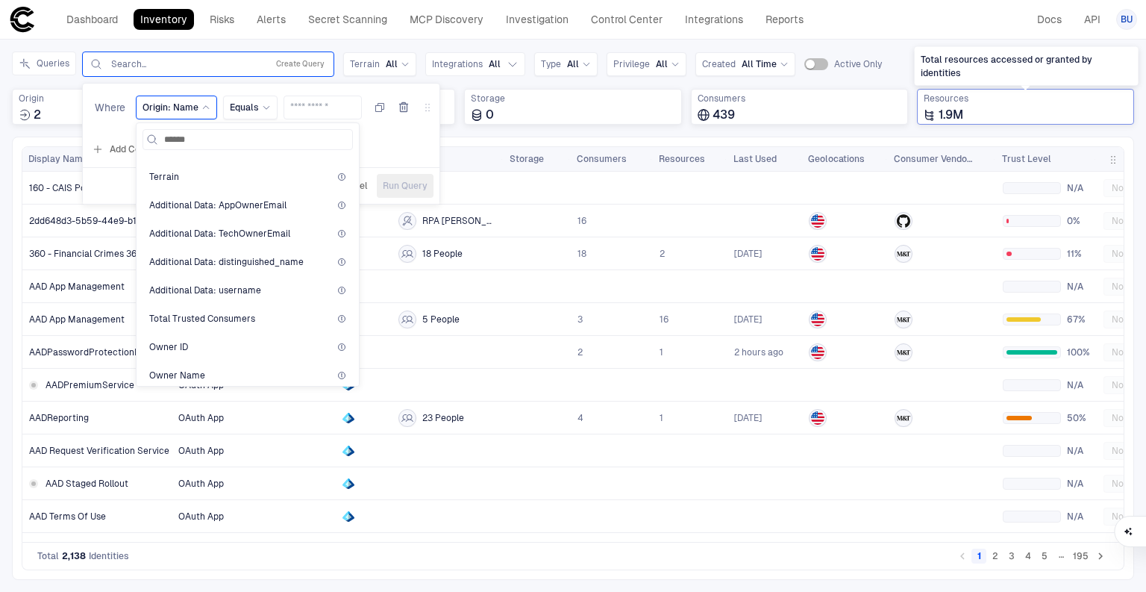
click at [1064, 112] on div "1.9M" at bounding box center [1026, 114] width 204 height 15
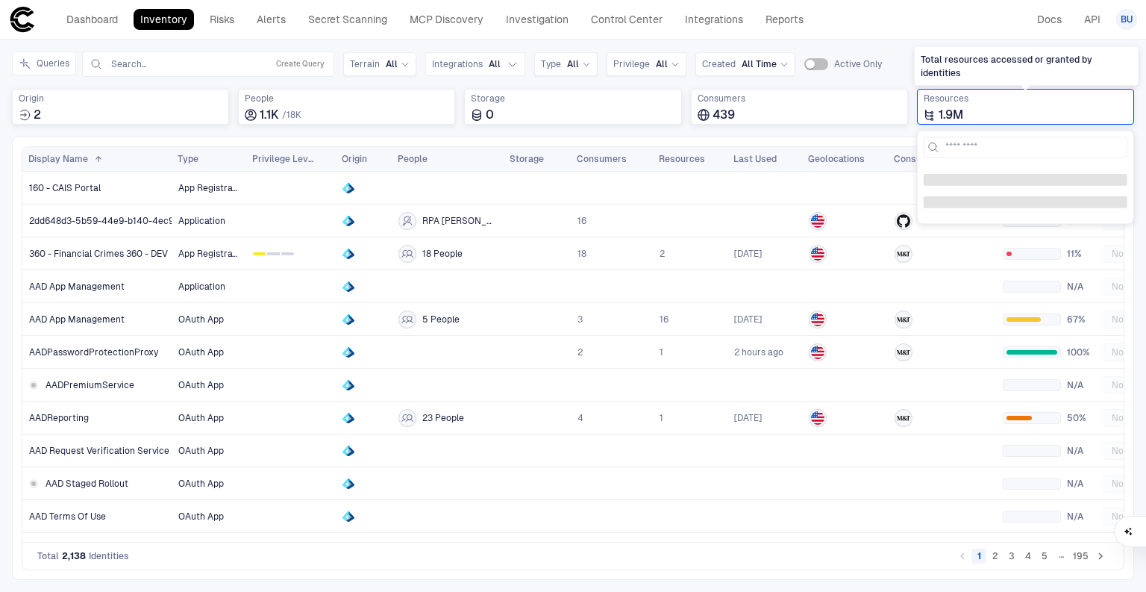
click at [990, 110] on div "1.9M" at bounding box center [1026, 114] width 204 height 15
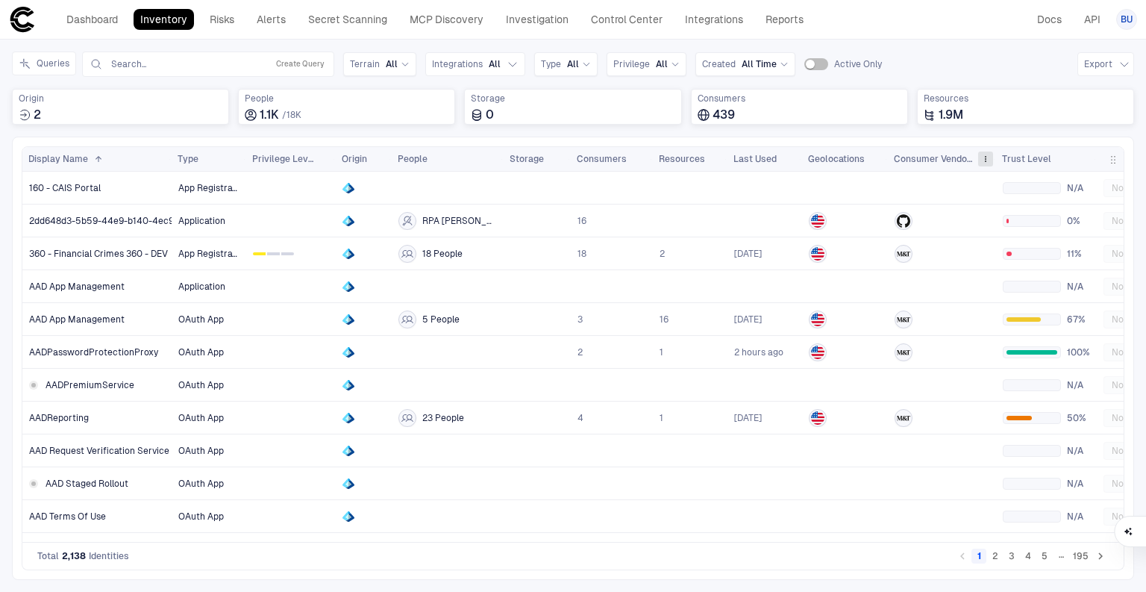
click at [986, 155] on span at bounding box center [985, 158] width 9 height 9
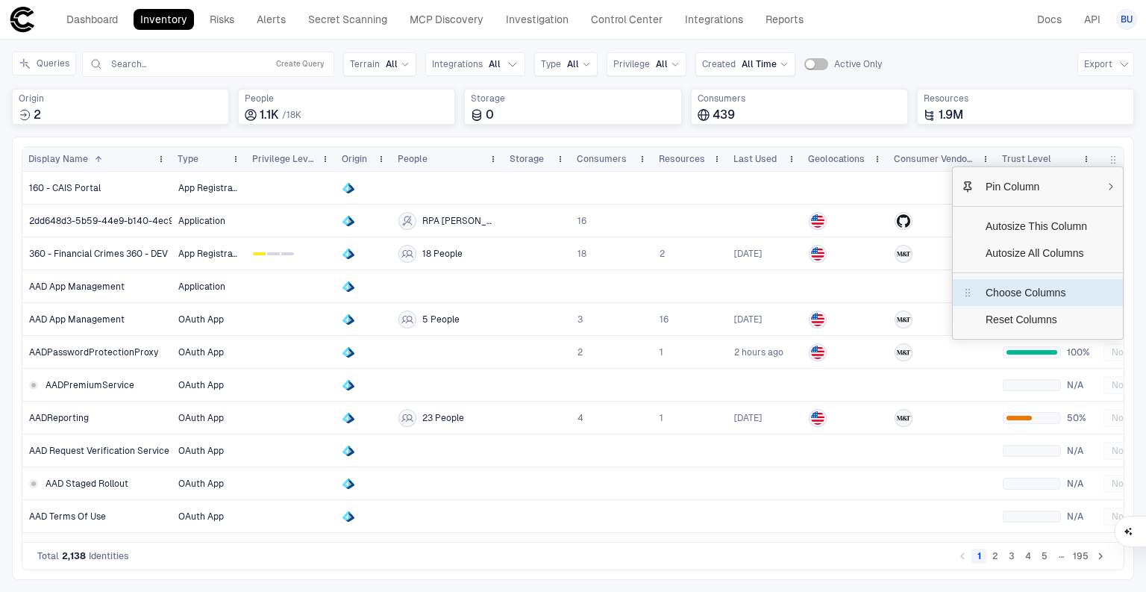
click at [994, 298] on span "Choose Columns" at bounding box center [1036, 292] width 125 height 27
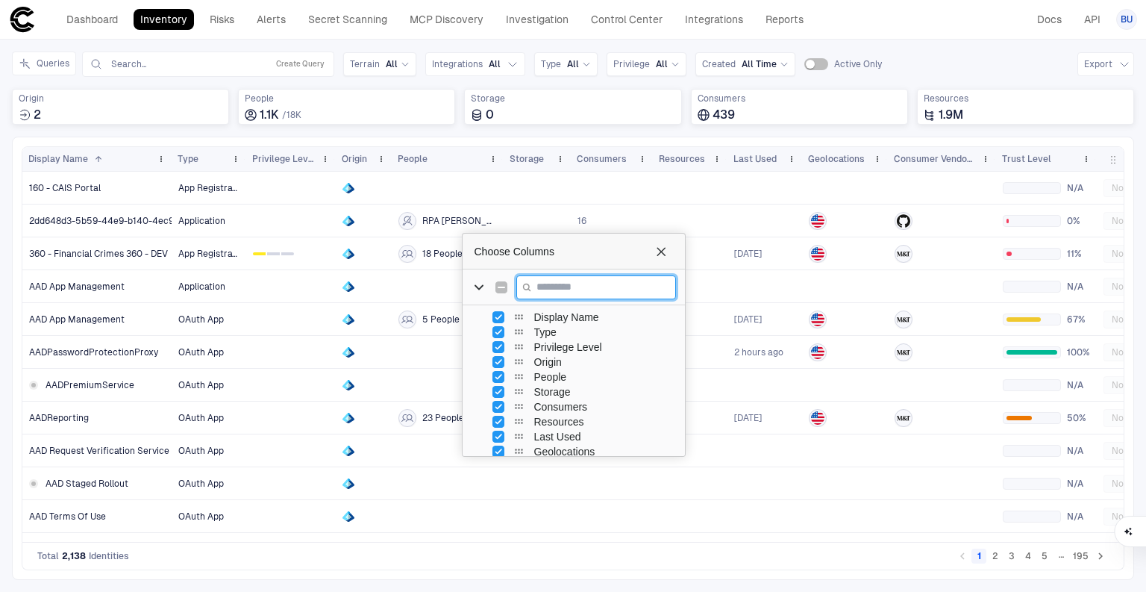
click at [544, 292] on input "Filter Columns Input" at bounding box center [596, 287] width 160 height 24
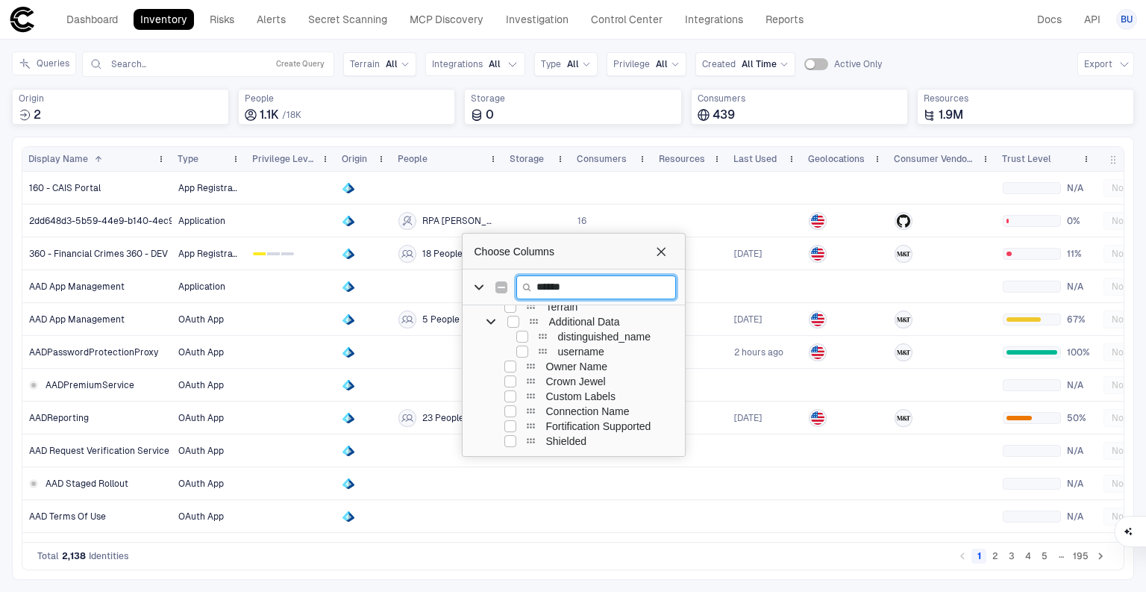
scroll to position [484, 0]
type input "*"
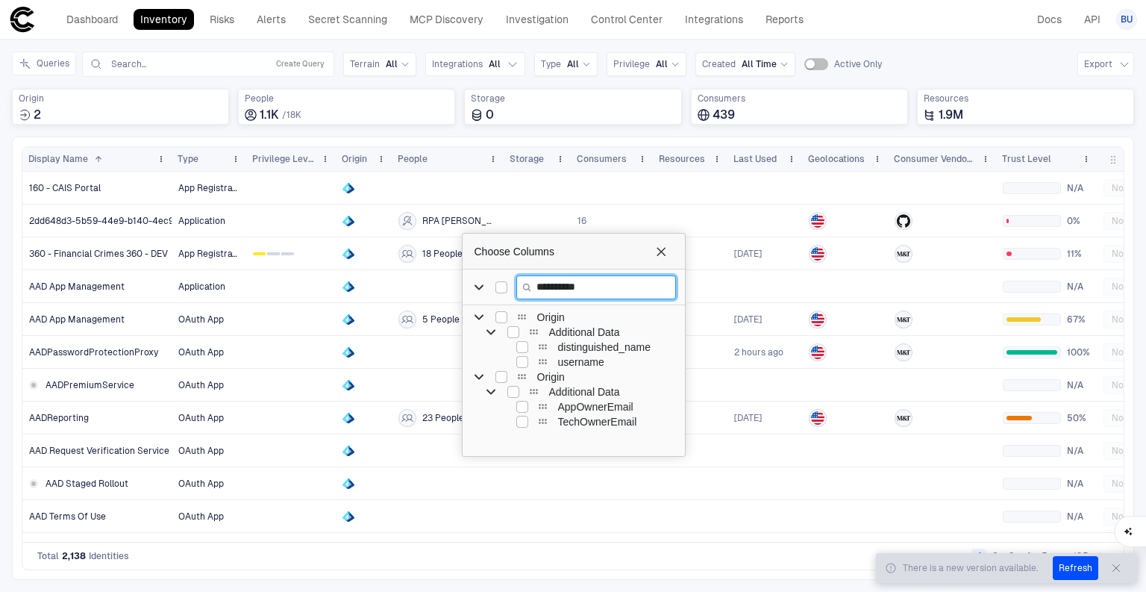
type input "**********"
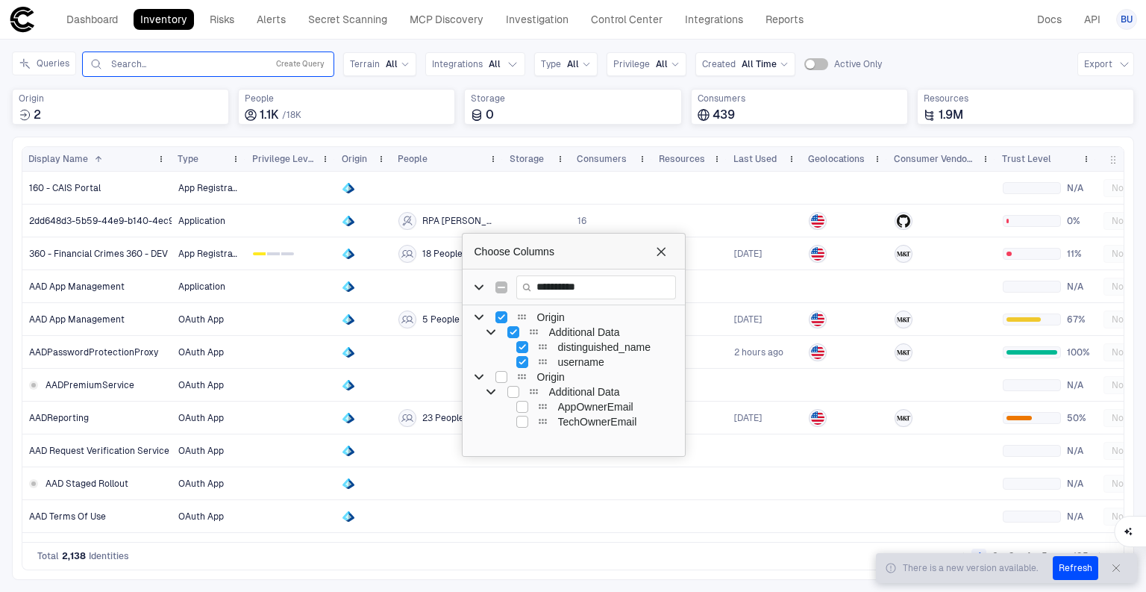
click at [168, 66] on input "text" at bounding box center [185, 64] width 151 height 12
type input "******"
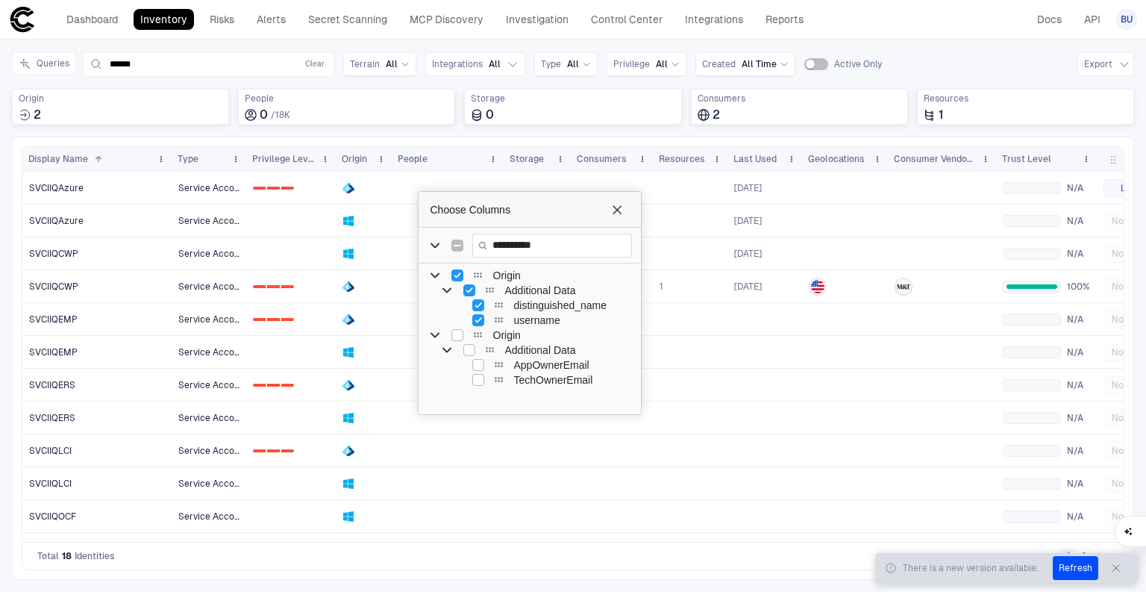
drag, startPoint x: 615, startPoint y: 247, endPoint x: 617, endPoint y: 532, distance: 285.0
click at [568, 204] on span "Choose Columns" at bounding box center [514, 210] width 169 height 12
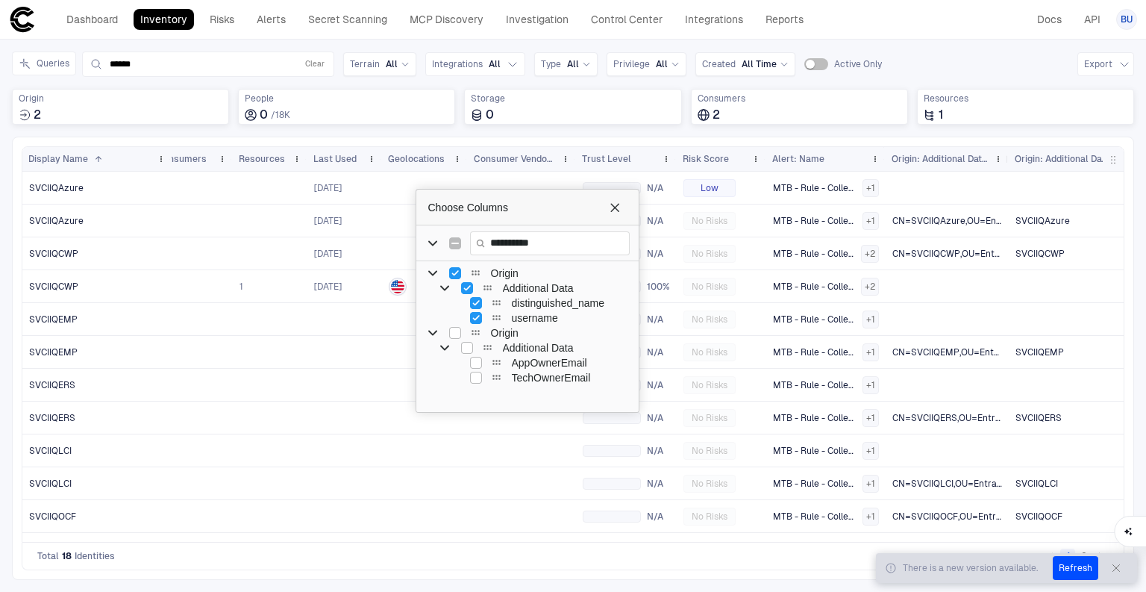
click at [1005, 151] on div at bounding box center [1008, 159] width 6 height 24
drag, startPoint x: 1123, startPoint y: 157, endPoint x: 1200, endPoint y: 161, distance: 77.0
click at [1145, 161] on html "defs There is a new version available. Refresh Dashboard Inventory Risks Alerts…" at bounding box center [573, 296] width 1146 height 592
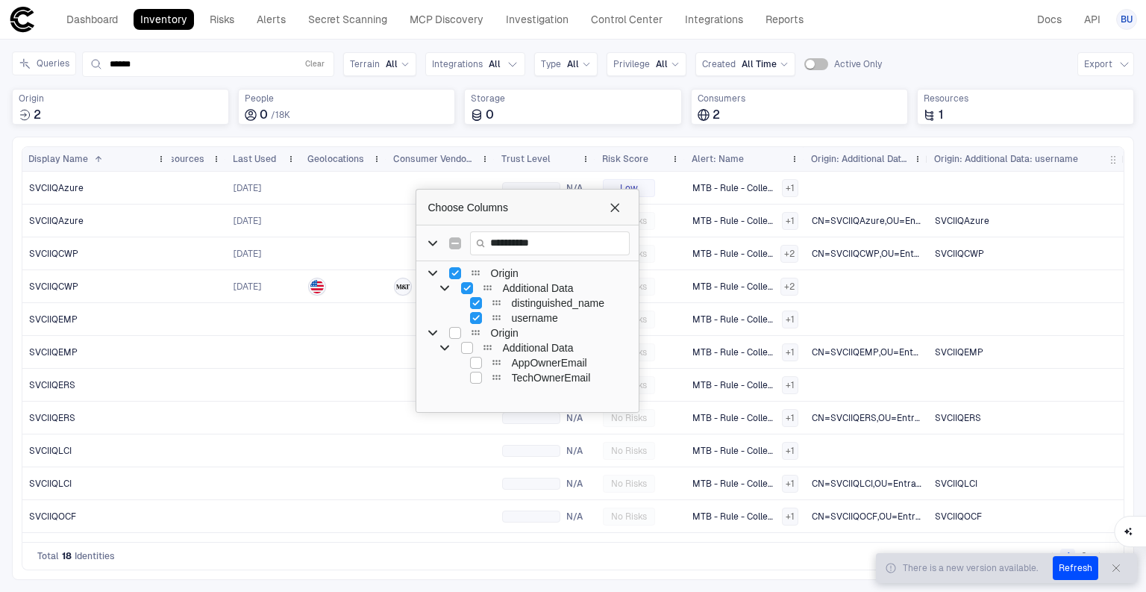
scroll to position [0, 474]
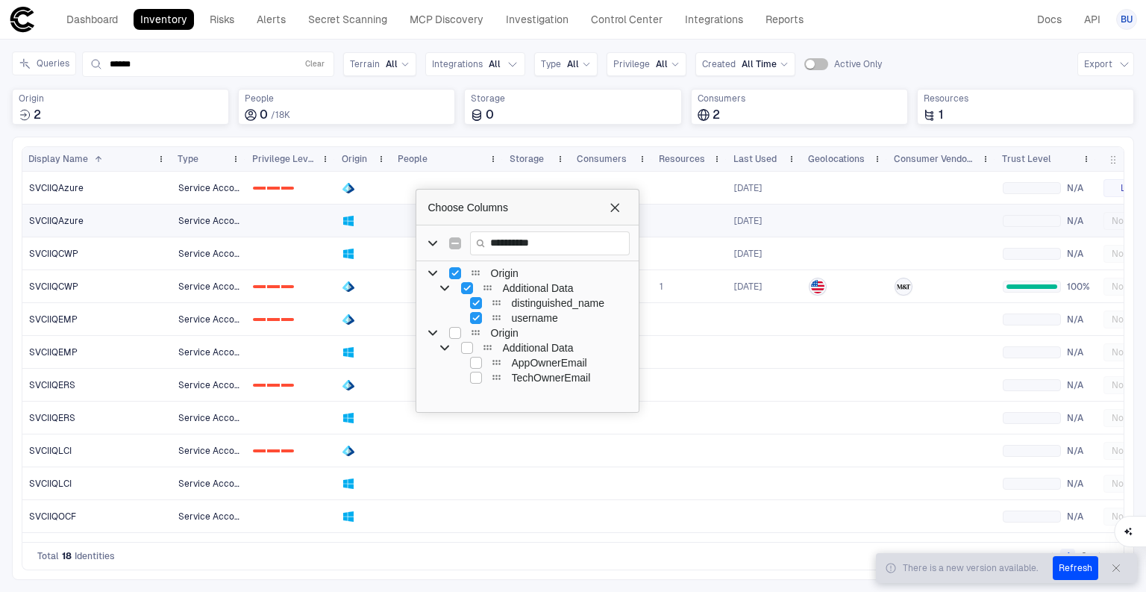
click at [66, 225] on span "SVCIIQAzure" at bounding box center [56, 221] width 54 height 12
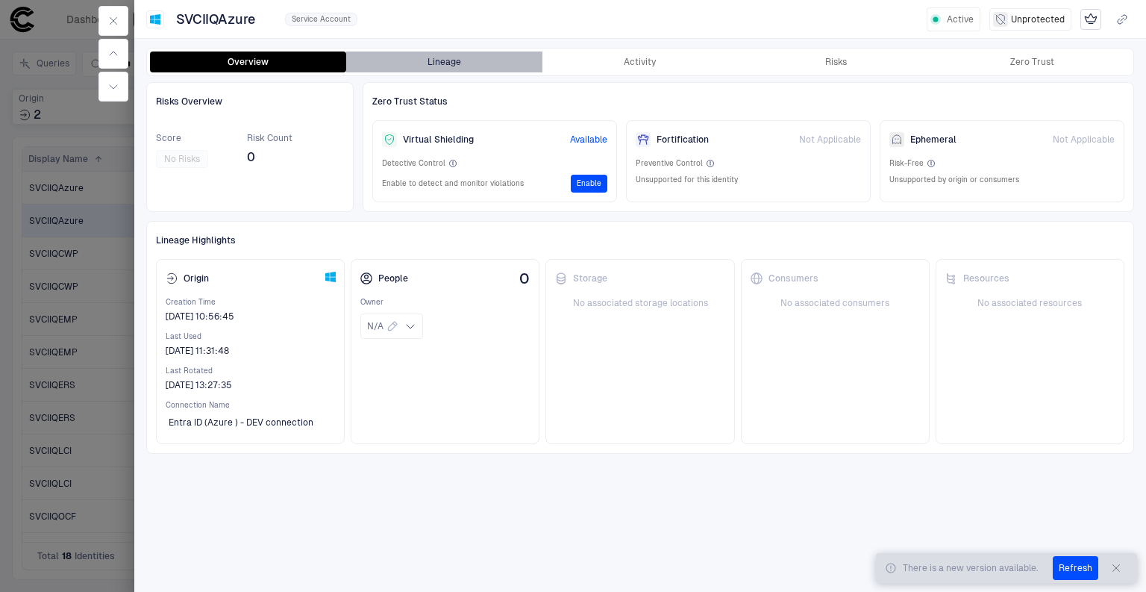
click at [436, 63] on button "Lineage" at bounding box center [444, 61] width 196 height 21
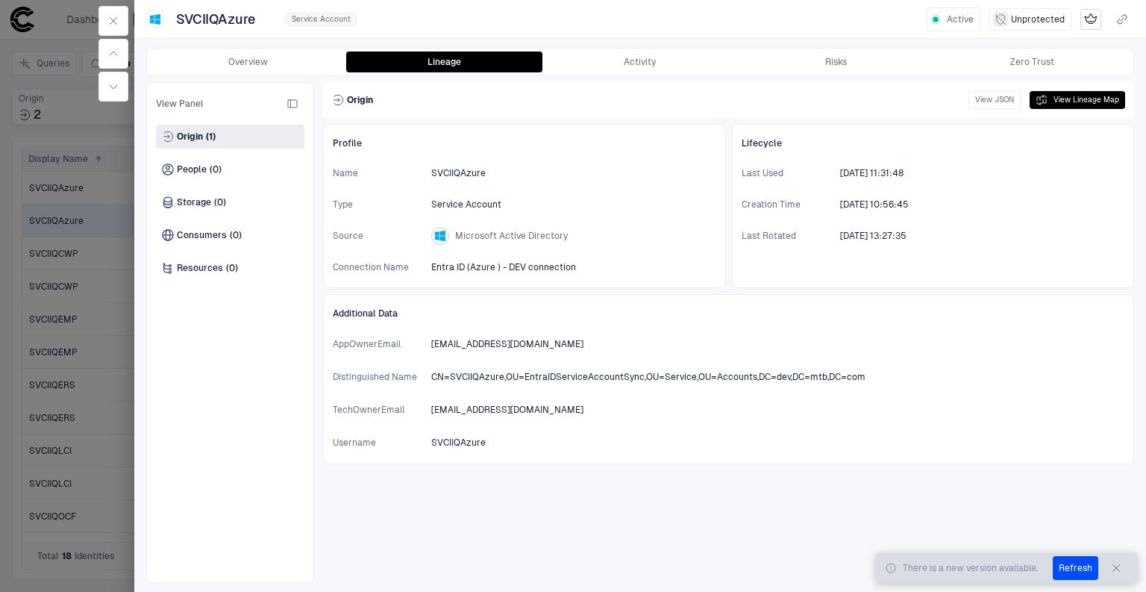
click at [1113, 566] on icon "button" at bounding box center [1116, 568] width 12 height 12
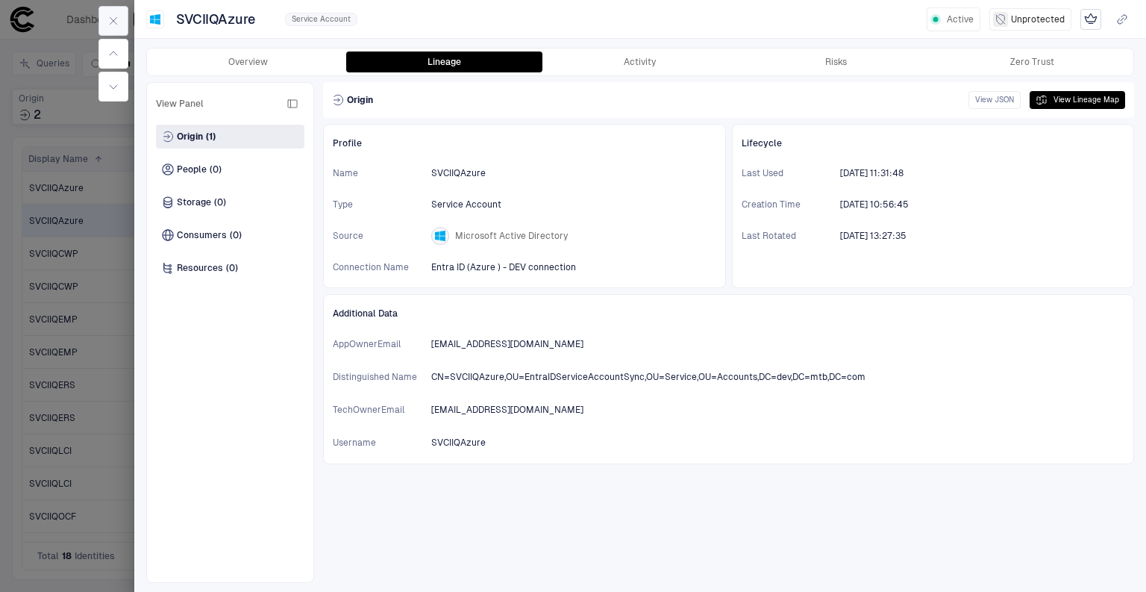
click at [114, 13] on button "button" at bounding box center [113, 21] width 30 height 30
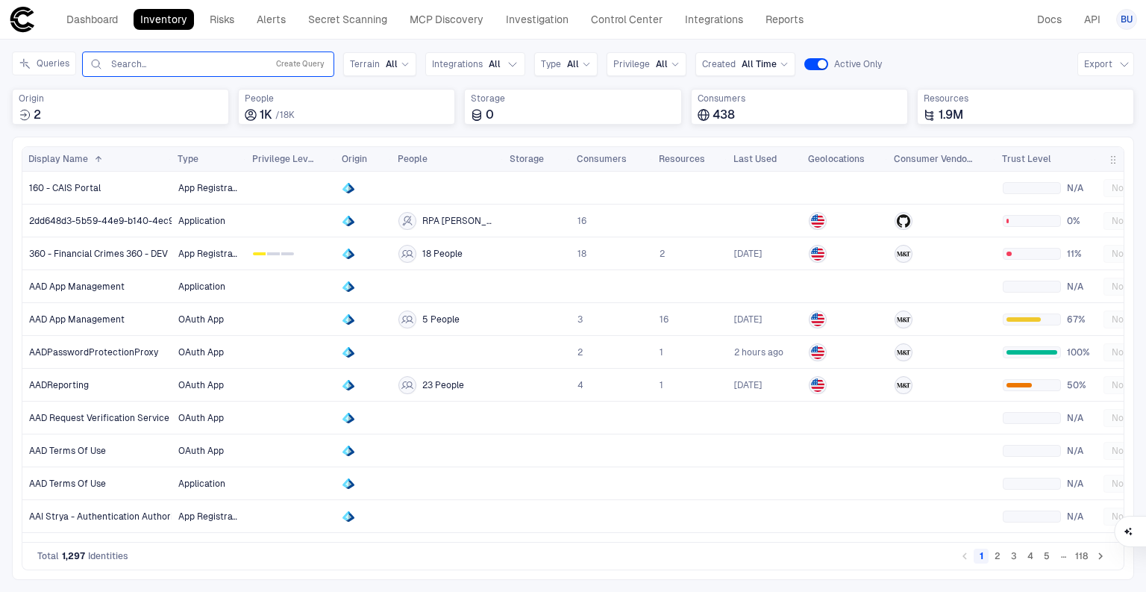
click at [210, 63] on input "text" at bounding box center [185, 64] width 151 height 12
type input "******"
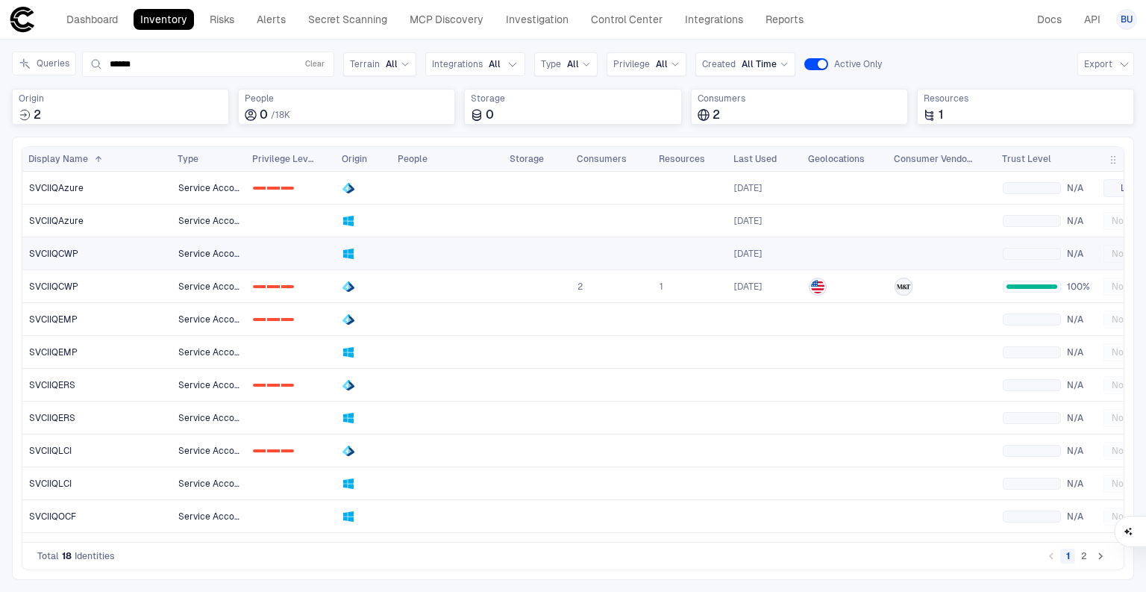
click at [51, 249] on span "SVCIIQCWP" at bounding box center [53, 254] width 49 height 12
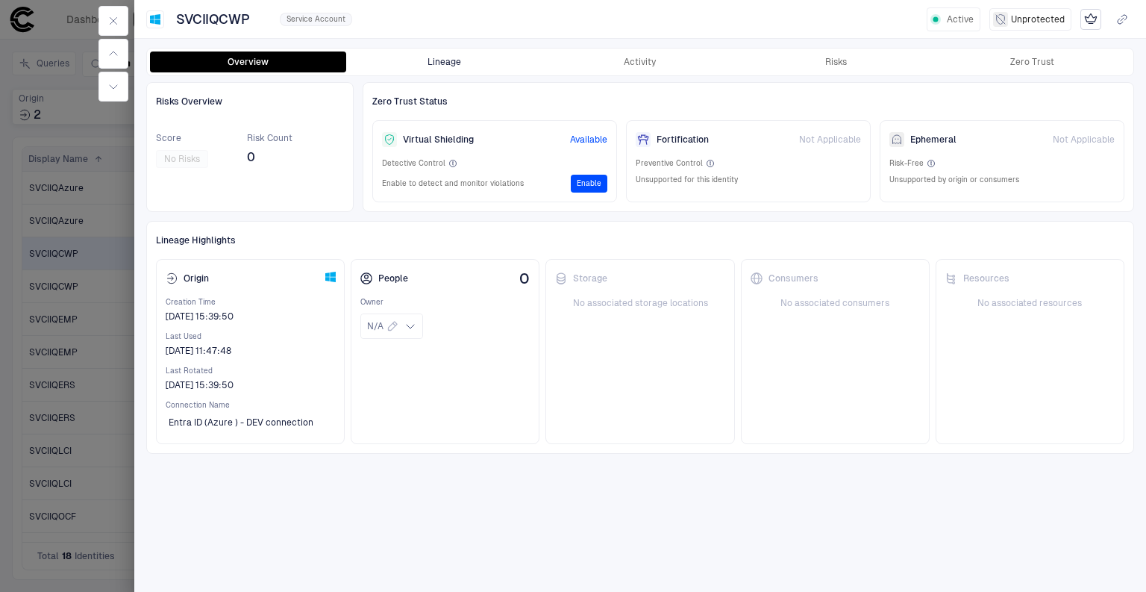
click at [455, 67] on button "Lineage" at bounding box center [444, 61] width 196 height 21
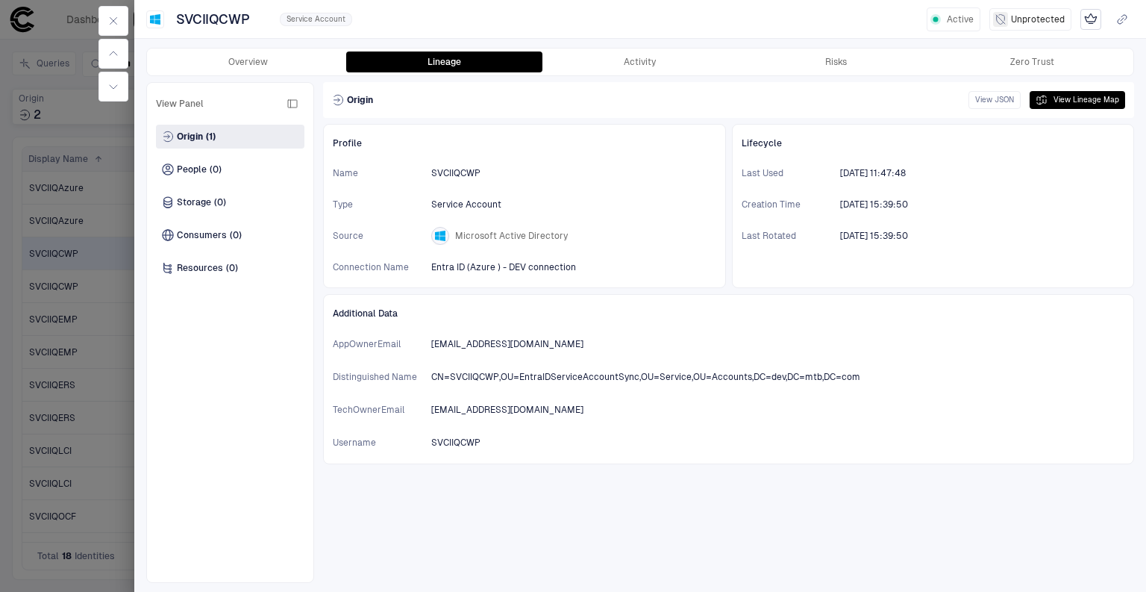
click at [43, 285] on div at bounding box center [573, 296] width 1146 height 592
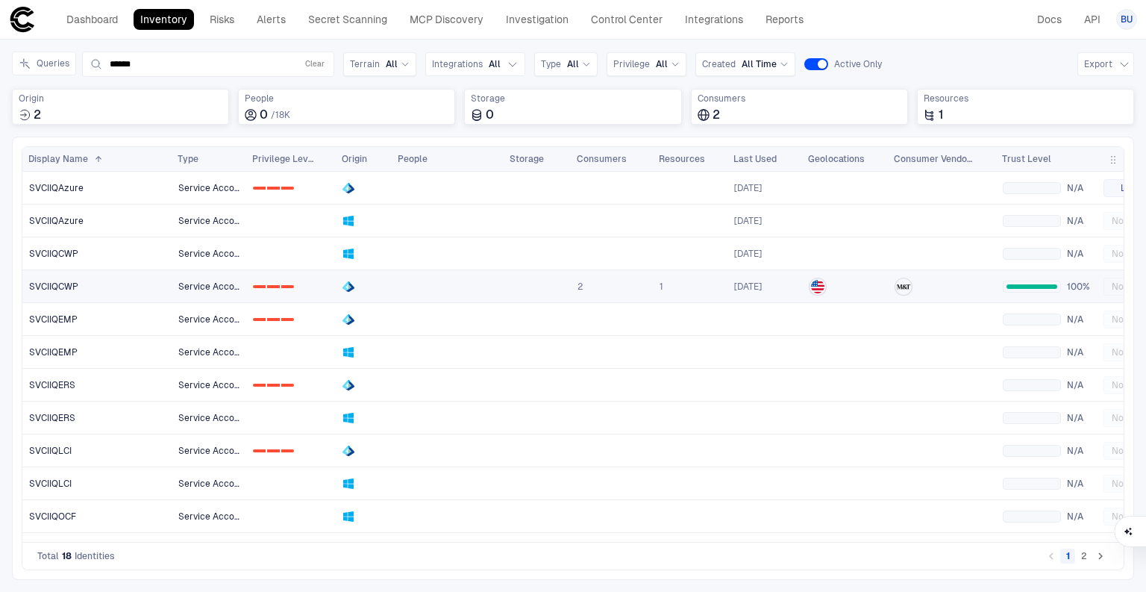
click at [66, 285] on span "SVCIIQCWP" at bounding box center [53, 286] width 49 height 12
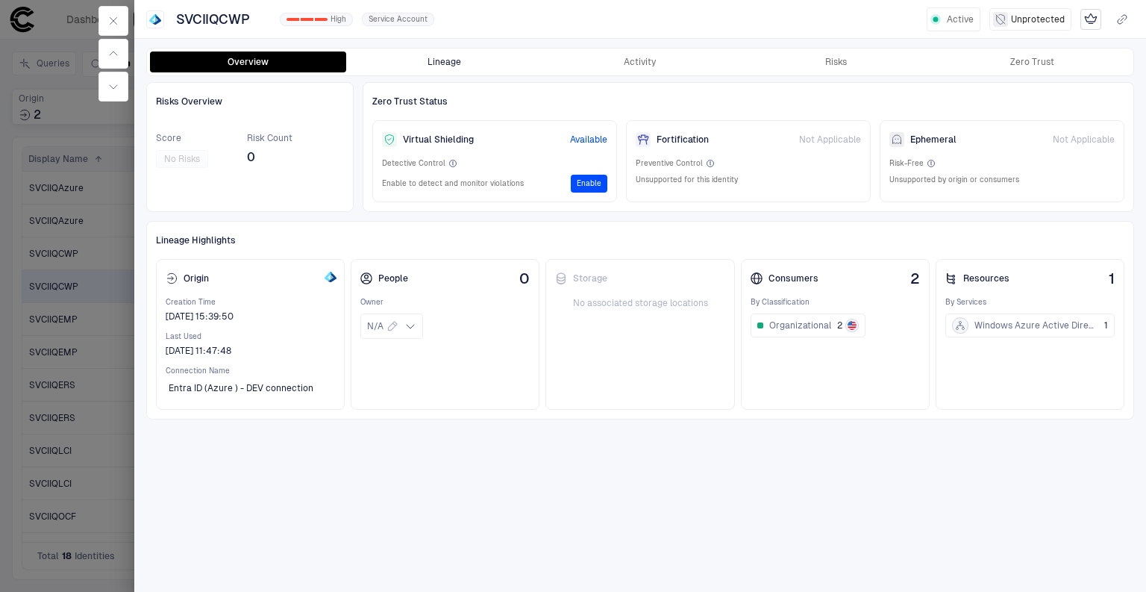
click at [466, 59] on button "Lineage" at bounding box center [444, 61] width 196 height 21
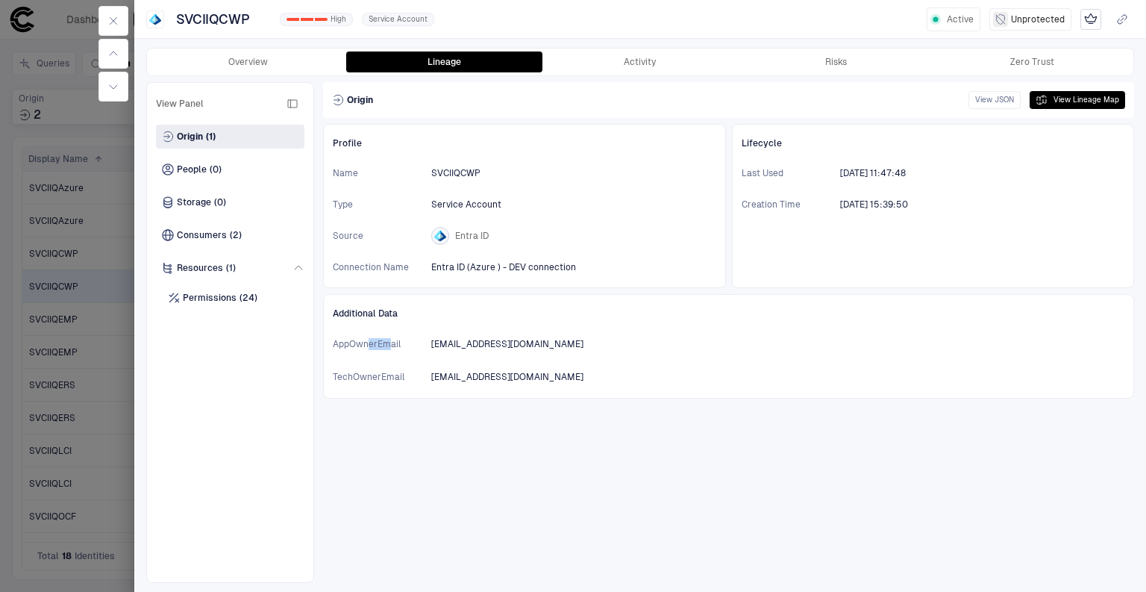
drag, startPoint x: 370, startPoint y: 341, endPoint x: 392, endPoint y: 349, distance: 23.1
click at [392, 349] on div "AppOwnerEmail VBlattner@mtb.com" at bounding box center [729, 344] width 792 height 24
drag, startPoint x: 390, startPoint y: 374, endPoint x: 353, endPoint y: 370, distance: 37.5
click at [353, 371] on span "TechOwnerEmail" at bounding box center [378, 377] width 90 height 12
drag, startPoint x: 381, startPoint y: 343, endPoint x: 357, endPoint y: 342, distance: 23.9
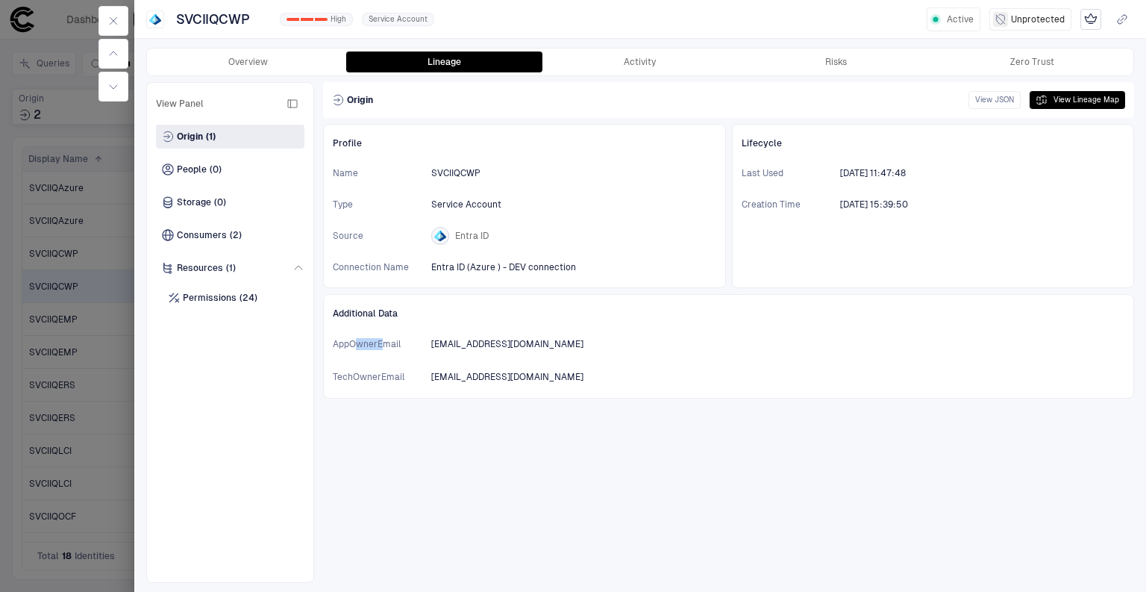
click at [357, 342] on span "AppOwnerEmail" at bounding box center [378, 344] width 90 height 12
click at [119, 54] on icon "button" at bounding box center [113, 54] width 12 height 12
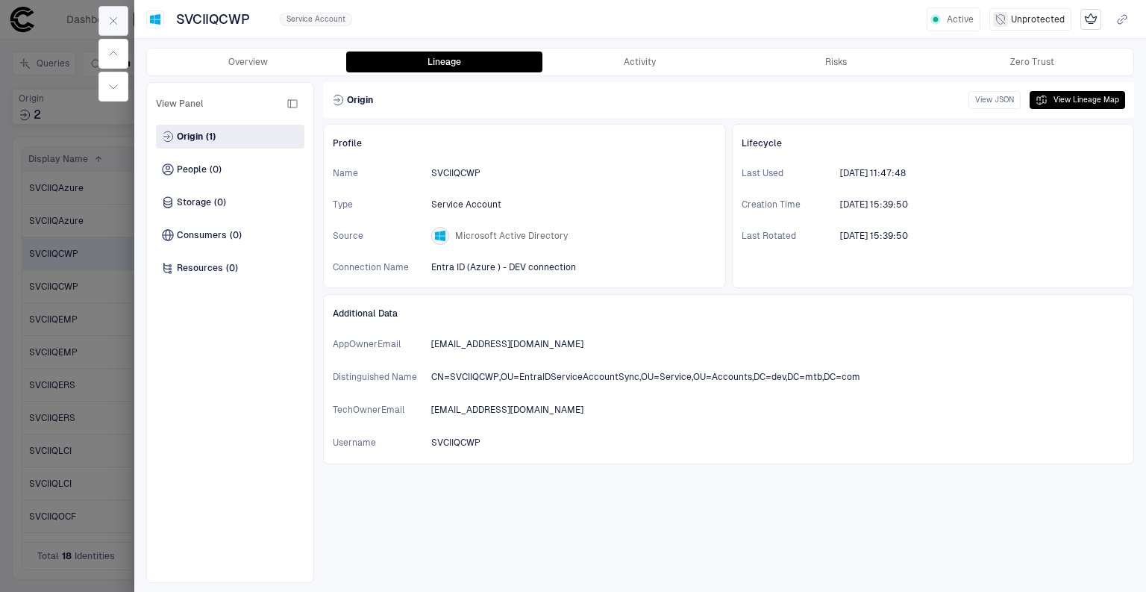
click at [124, 18] on button "button" at bounding box center [113, 21] width 30 height 30
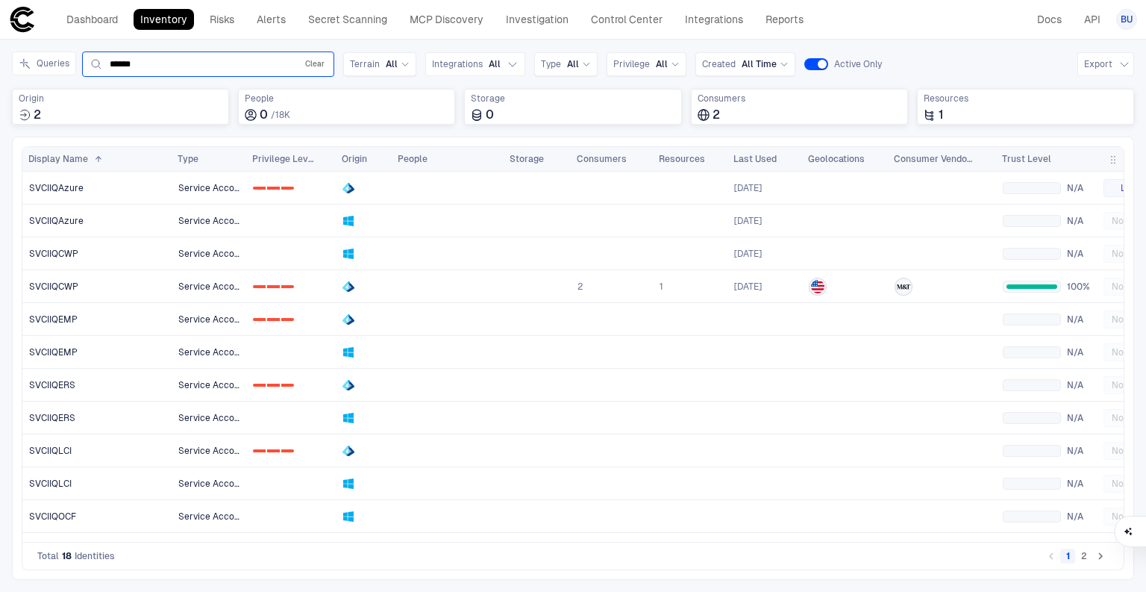
click at [313, 62] on button "Clear" at bounding box center [314, 64] width 25 height 18
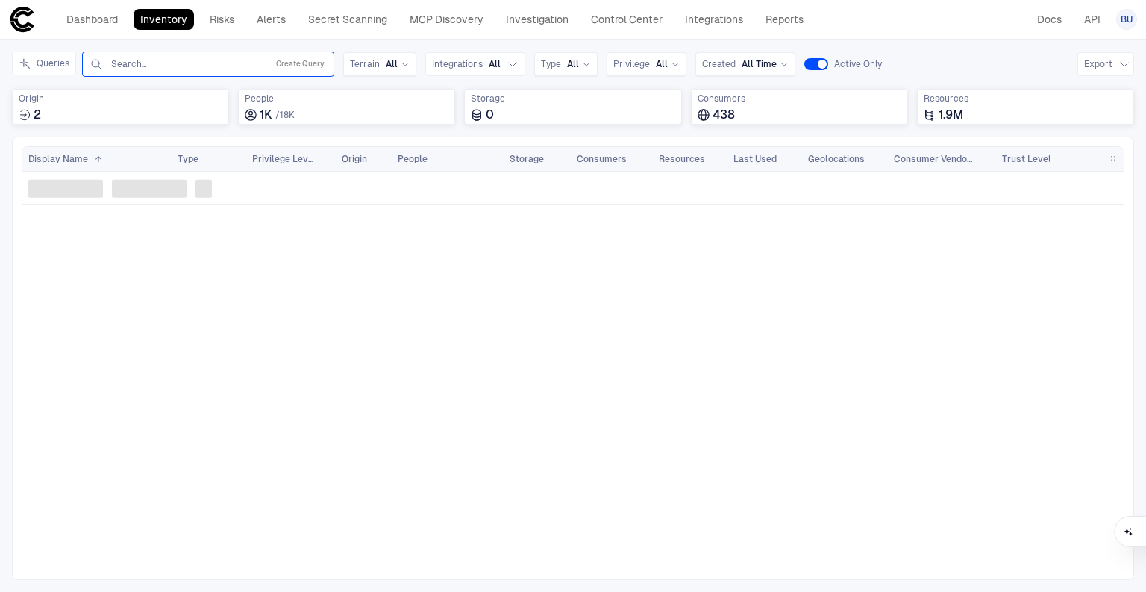
click at [191, 68] on input "text" at bounding box center [185, 64] width 151 height 12
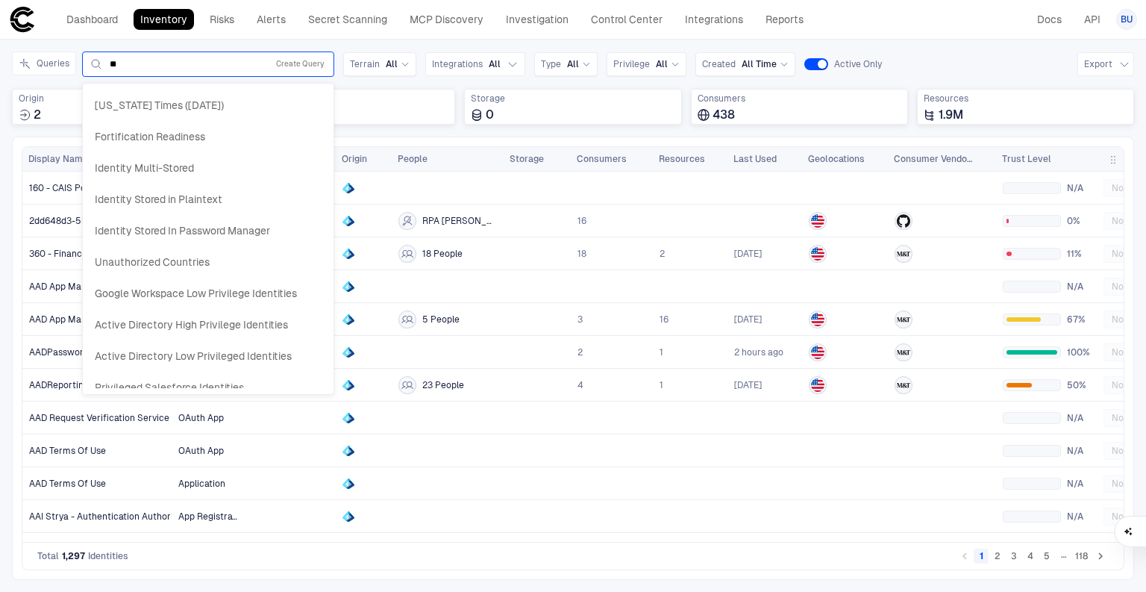
type input "*"
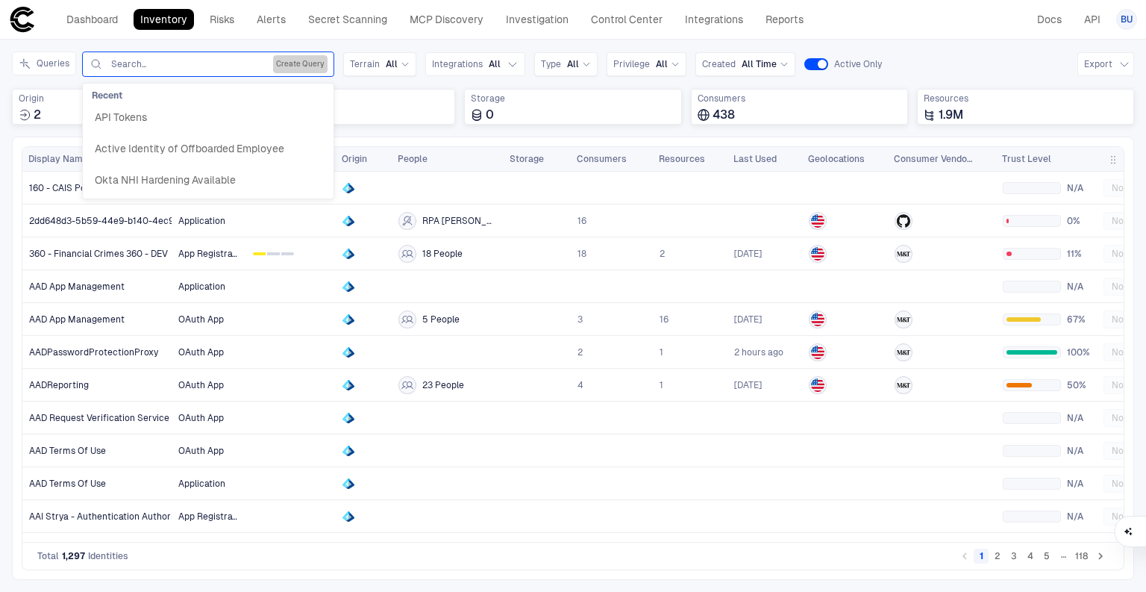
click at [287, 59] on button "Create Query" at bounding box center [300, 64] width 54 height 18
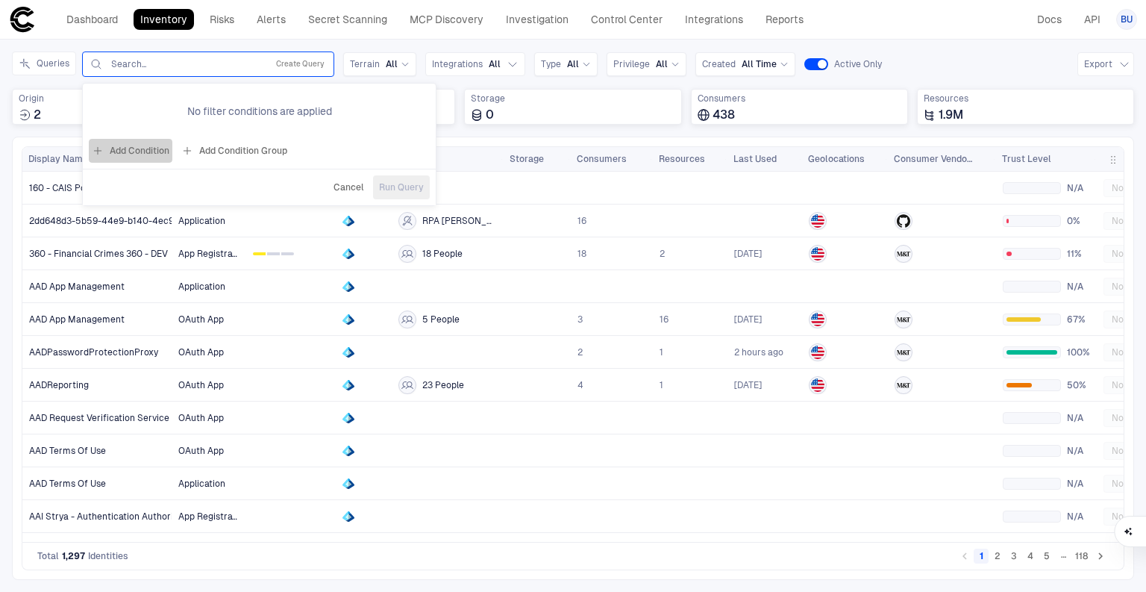
click at [131, 148] on button "Add Condition" at bounding box center [131, 151] width 84 height 24
click at [195, 112] on div "Origin: Name" at bounding box center [176, 107] width 68 height 12
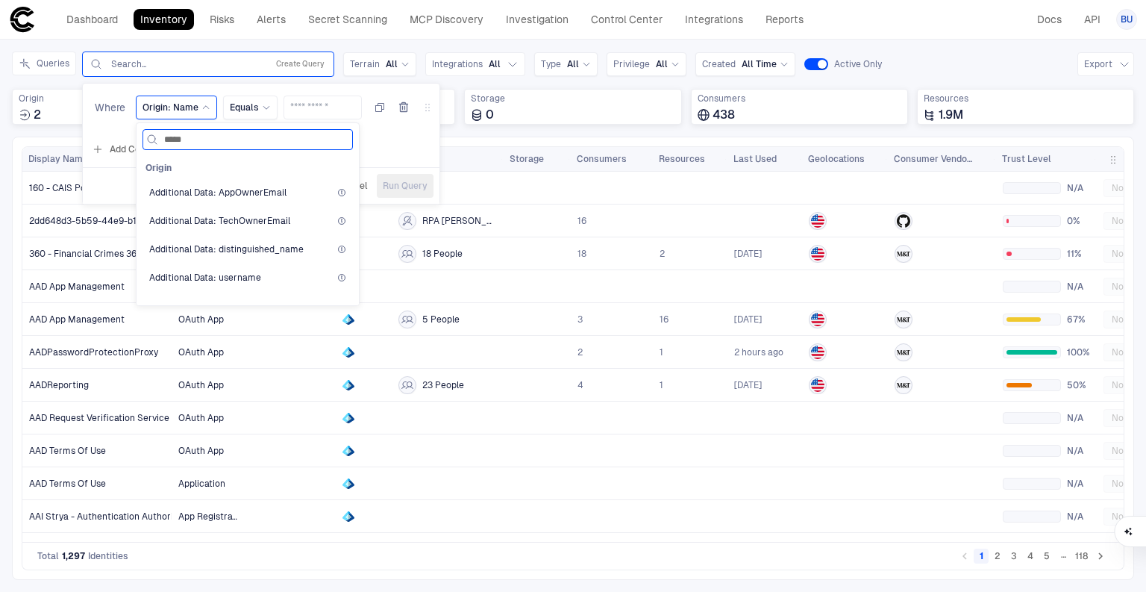
drag, startPoint x: 189, startPoint y: 141, endPoint x: 155, endPoint y: 132, distance: 34.7
click at [155, 132] on div "*****" at bounding box center [247, 139] width 203 height 19
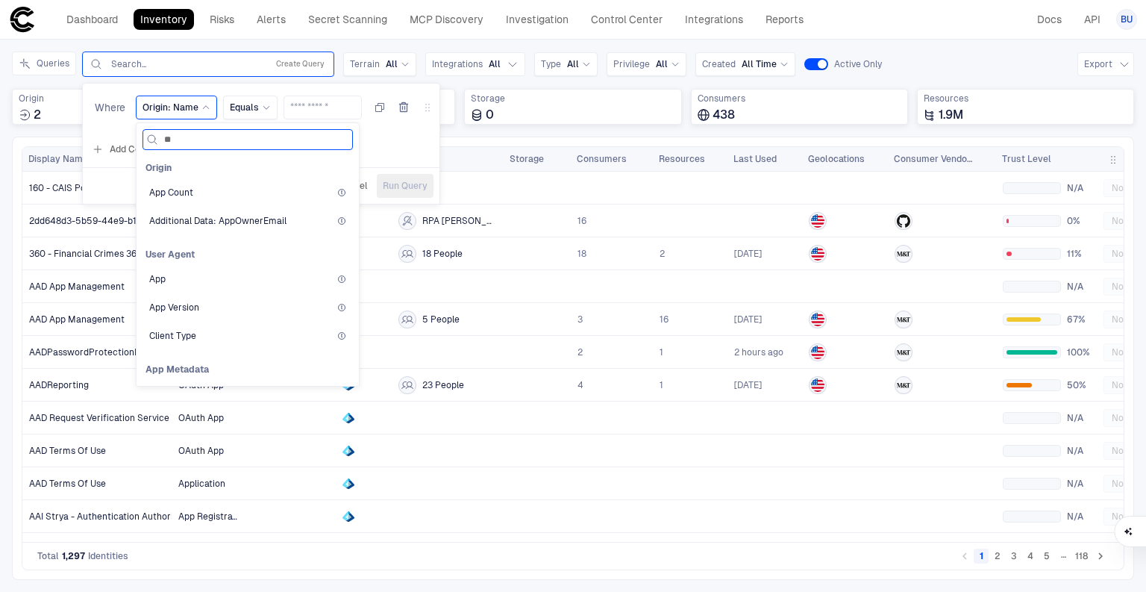
type input "*"
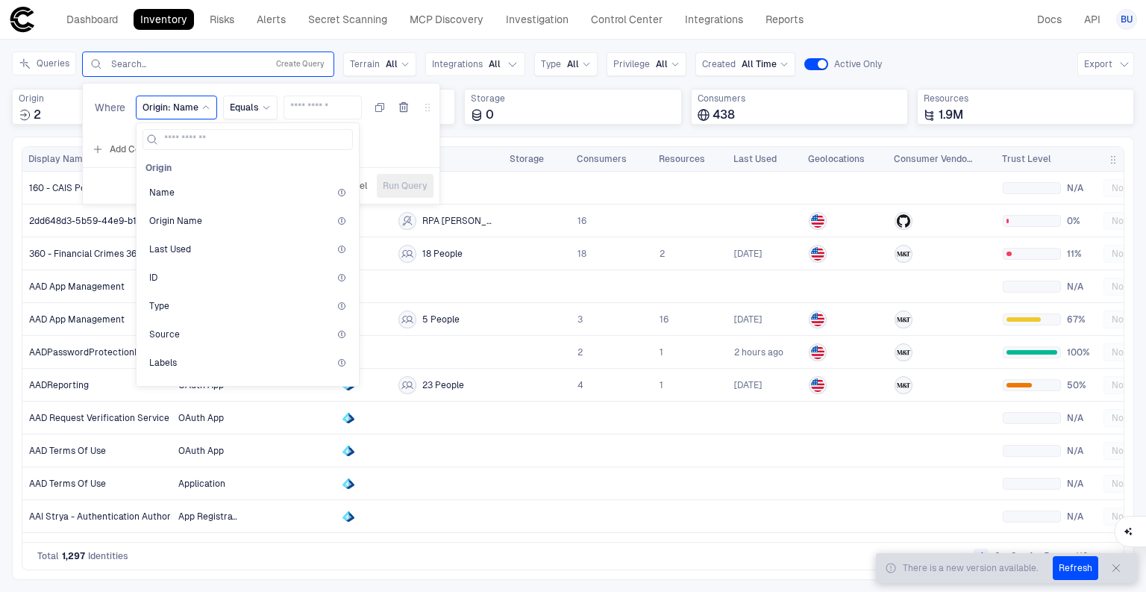
click at [1071, 577] on button "Refresh" at bounding box center [1076, 568] width 46 height 24
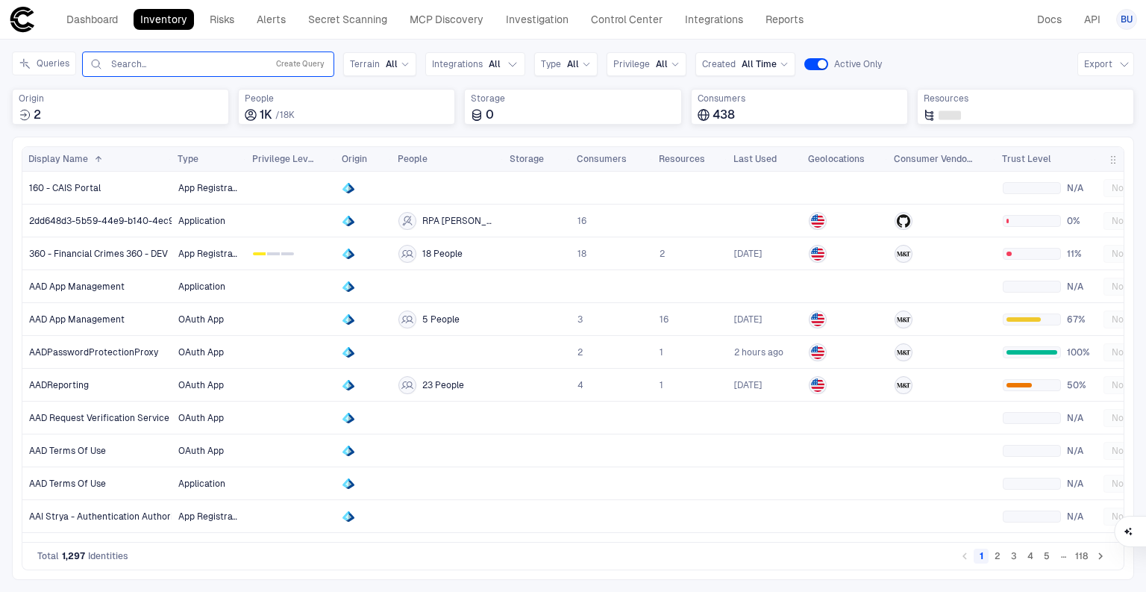
click at [213, 63] on input "text" at bounding box center [185, 64] width 151 height 12
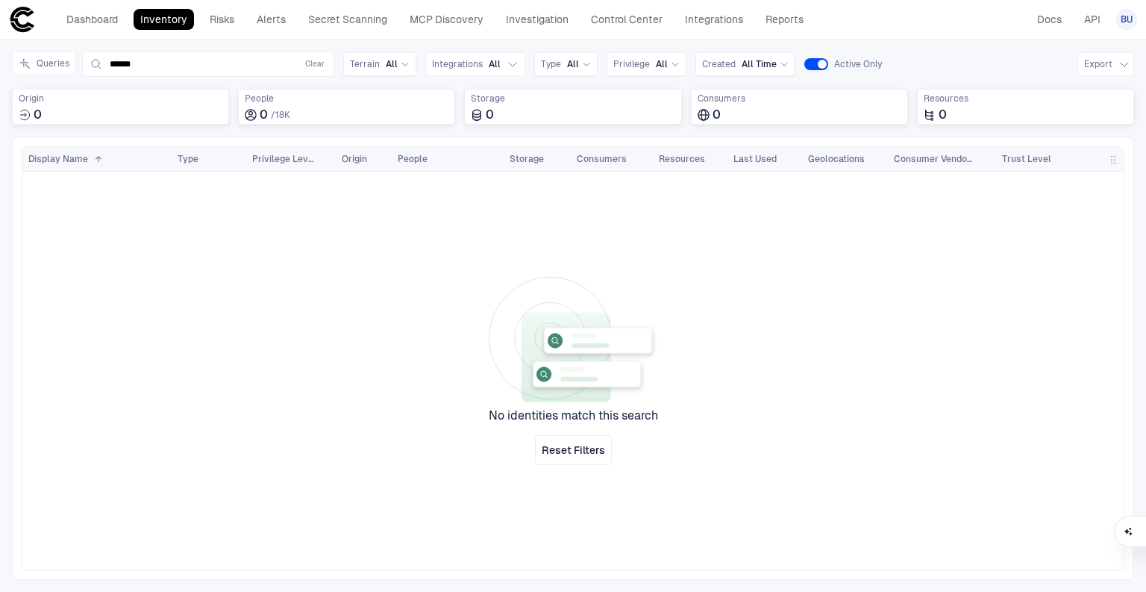
drag, startPoint x: 169, startPoint y: 63, endPoint x: 25, endPoint y: 36, distance: 146.5
click at [25, 36] on div "Dashboard Inventory Risks Alerts Secret Scanning MCP Discovery Investigation Co…" at bounding box center [573, 296] width 1146 height 592
type input "******"
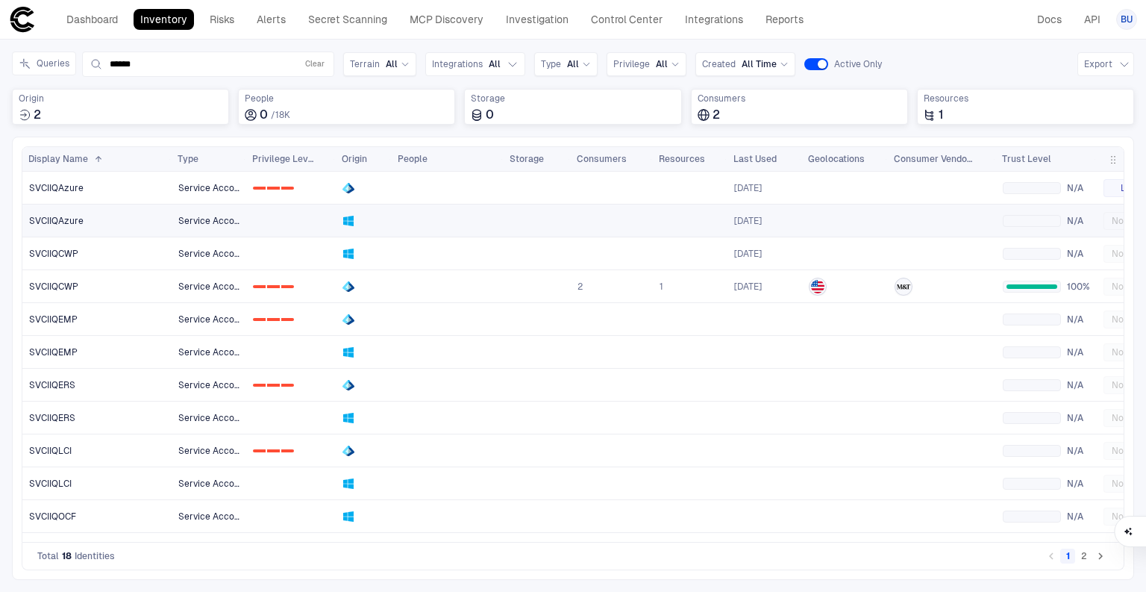
click at [77, 222] on span "SVCIIQAzure" at bounding box center [56, 221] width 54 height 12
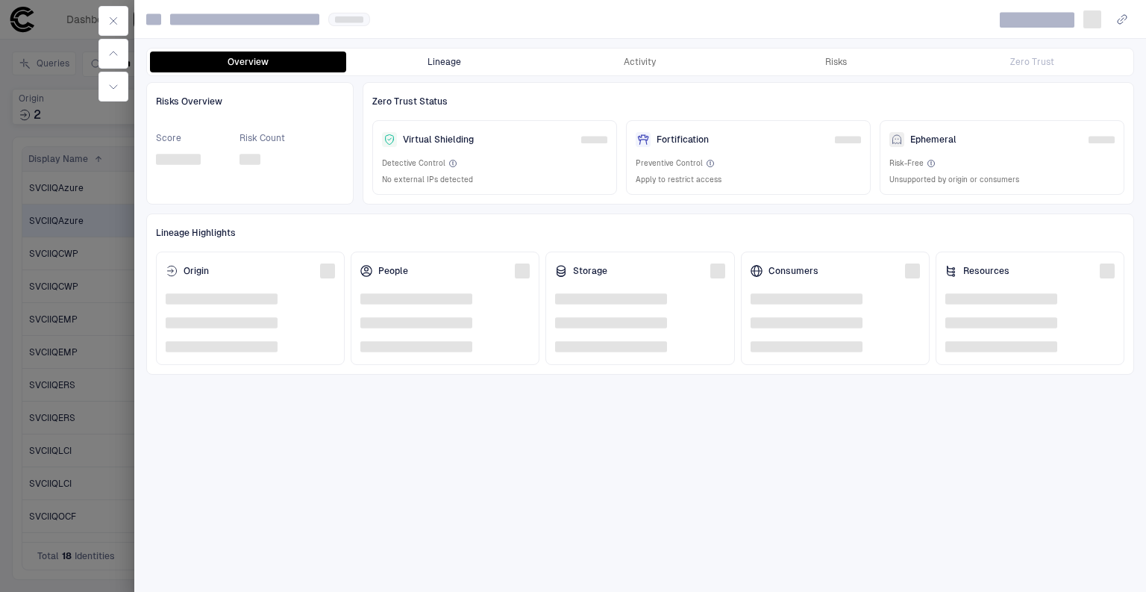
click at [404, 60] on button "Lineage" at bounding box center [444, 61] width 196 height 21
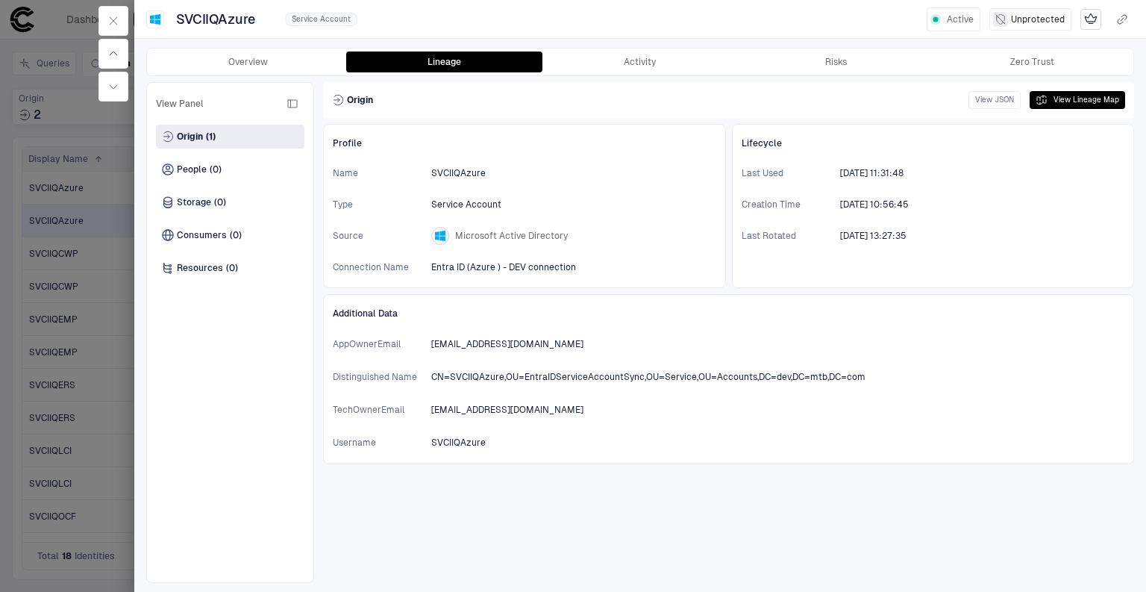
drag, startPoint x: 60, startPoint y: 222, endPoint x: 59, endPoint y: 180, distance: 41.8
click at [60, 222] on div at bounding box center [573, 296] width 1146 height 592
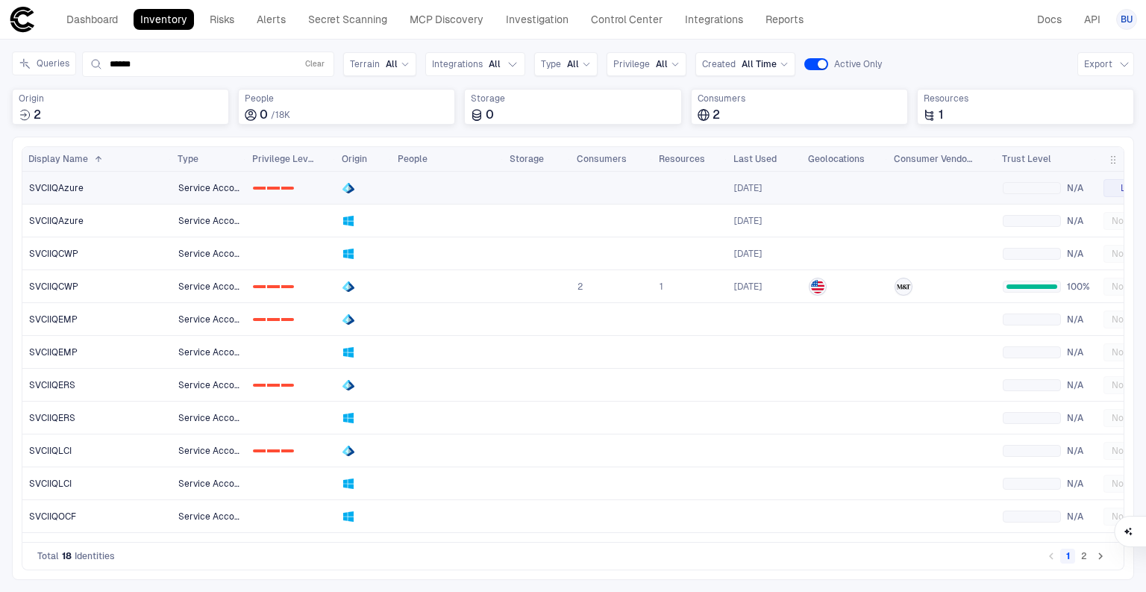
click at [55, 188] on span "SVCIIQAzure" at bounding box center [56, 188] width 54 height 12
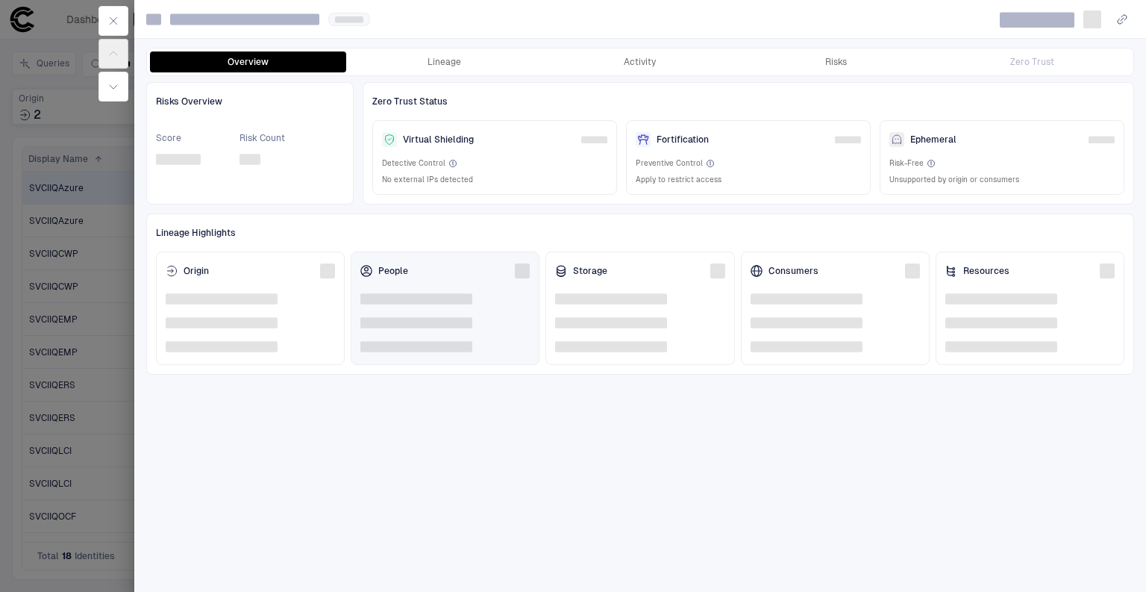
click at [430, 69] on button "Lineage" at bounding box center [444, 61] width 196 height 21
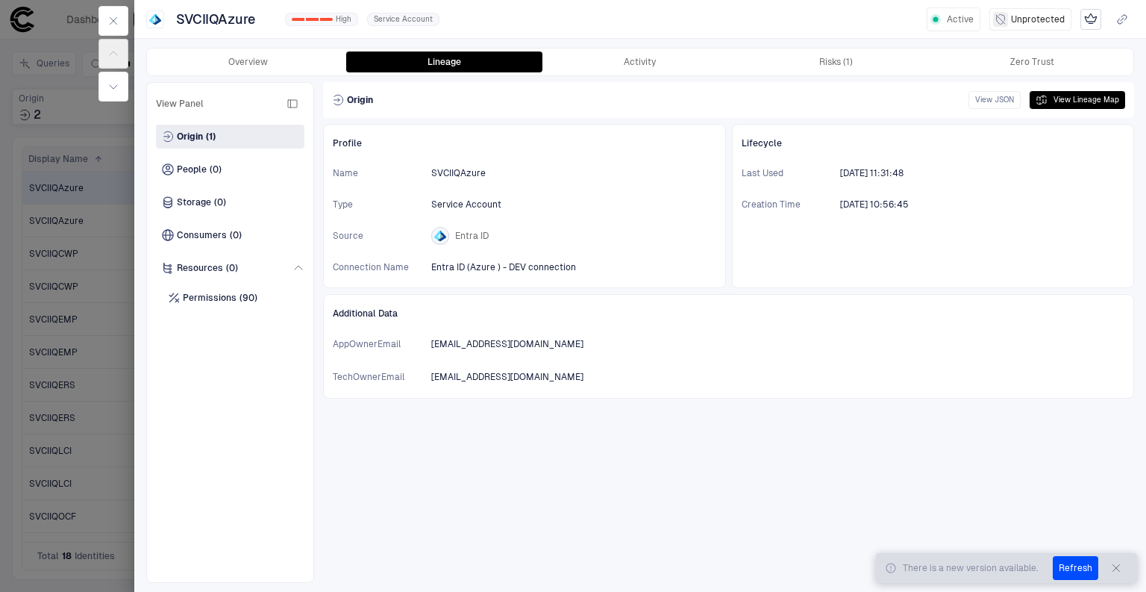
click at [571, 18] on div "SVCIIQAzure 0 1 2 High Service Account Active Unprotected" at bounding box center [640, 19] width 1012 height 26
click at [108, 11] on button "button" at bounding box center [113, 21] width 30 height 30
